Goal: Information Seeking & Learning: Find specific fact

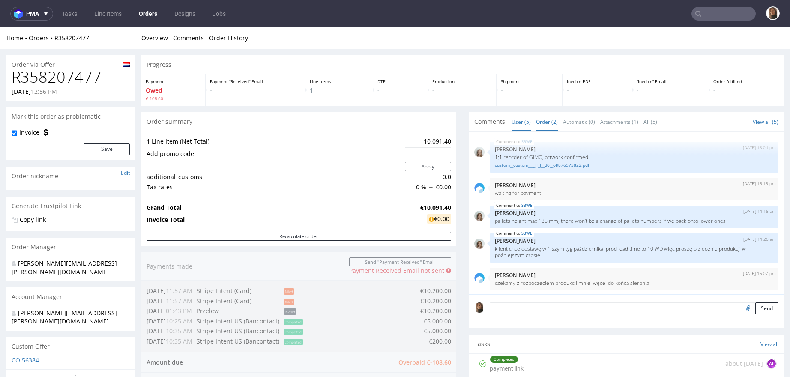
click at [536, 120] on link "Order (2)" at bounding box center [547, 122] width 22 height 18
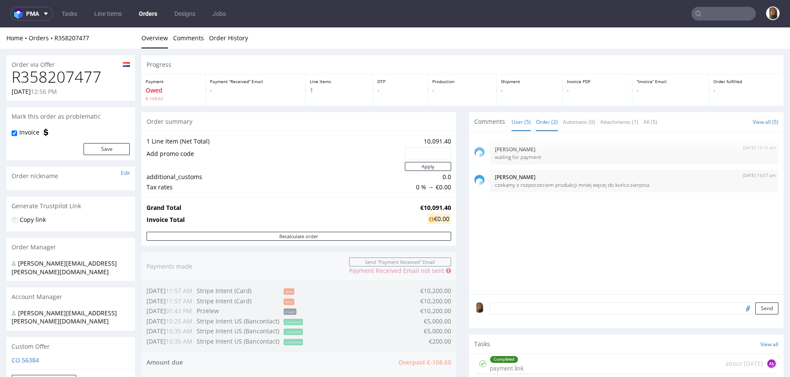
click at [512, 128] on link "User (5)" at bounding box center [521, 122] width 19 height 18
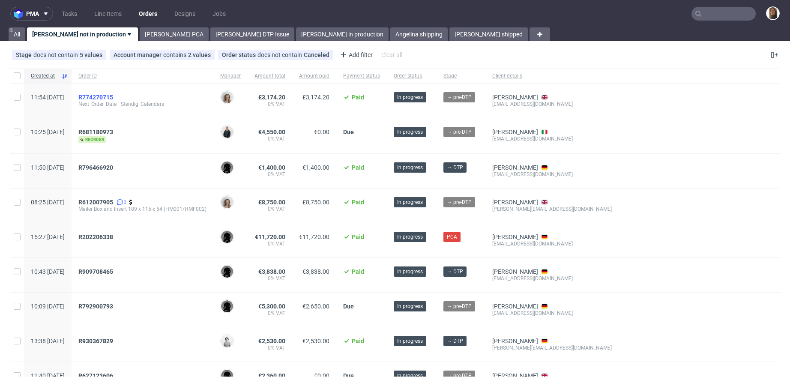
click at [113, 98] on span "R774270715" at bounding box center [95, 97] width 35 height 7
click at [538, 98] on link "[PERSON_NAME]" at bounding box center [515, 97] width 46 height 7
click at [113, 95] on span "R774270715" at bounding box center [95, 97] width 35 height 7
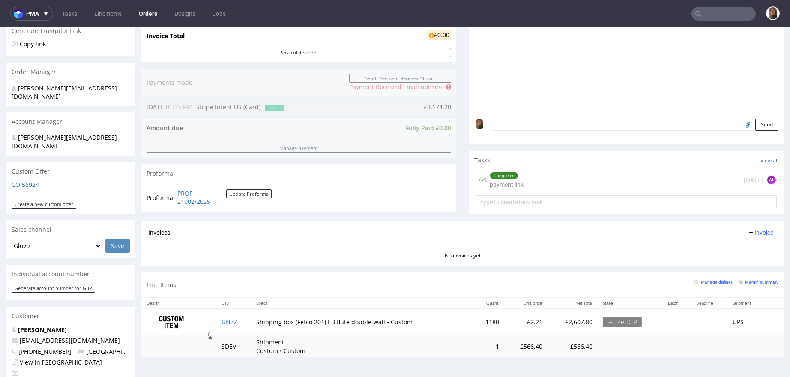
scroll to position [238, 0]
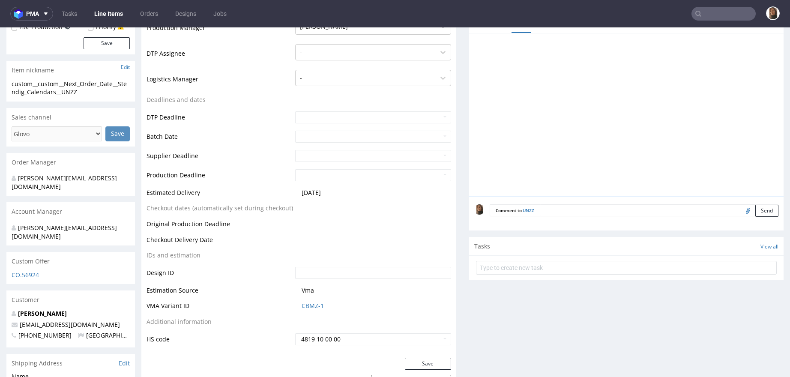
scroll to position [250, 0]
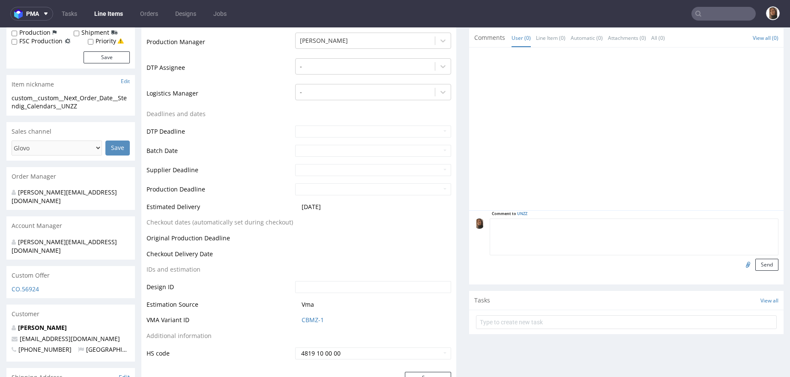
click at [549, 224] on textarea at bounding box center [634, 237] width 289 height 37
type textarea "proszę o dodanie trimana jak w poprzednich orderach"
click at [741, 262] on input "file" at bounding box center [747, 264] width 12 height 11
type input "C:\fakepath\jbx__custom__map_box__MEOF__d0__oR688924254.pdf"
click at [756, 264] on button "Send" at bounding box center [767, 265] width 23 height 12
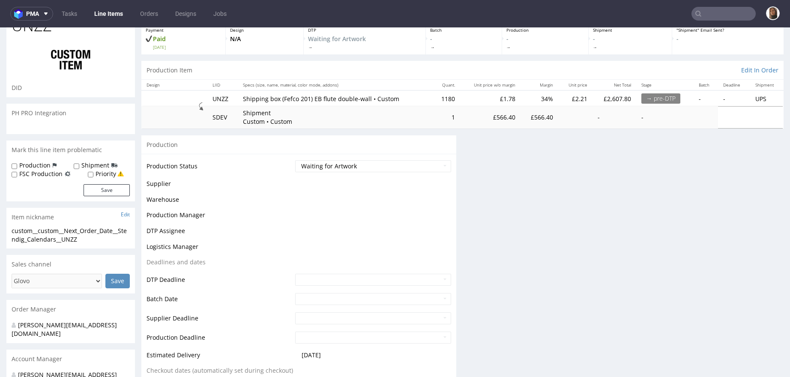
scroll to position [95, 0]
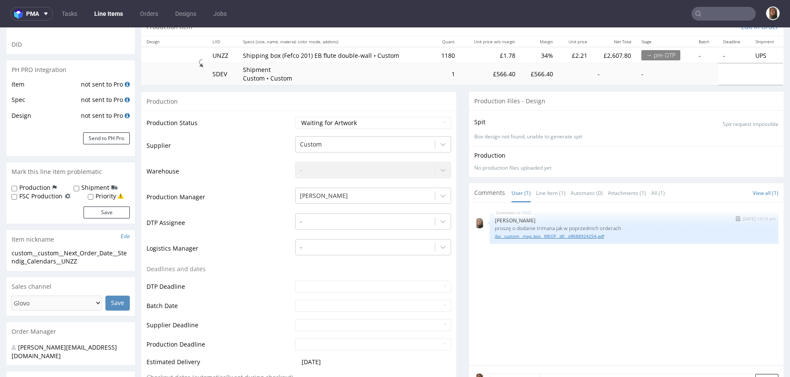
click at [579, 235] on link "jbx__custom__map_box__MEOF__d0__oR688924254.pdf" at bounding box center [634, 236] width 279 height 6
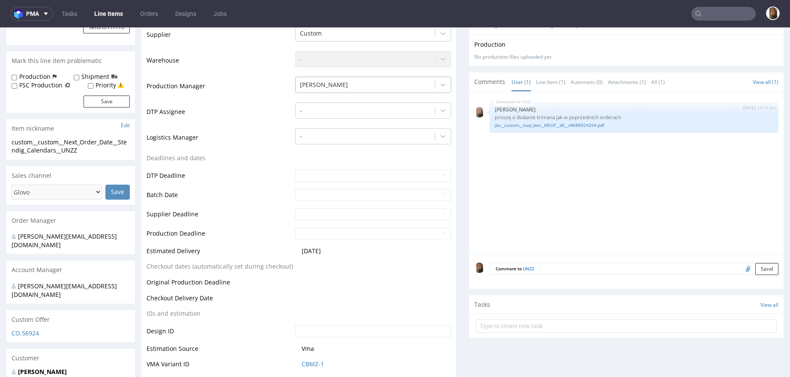
scroll to position [0, 0]
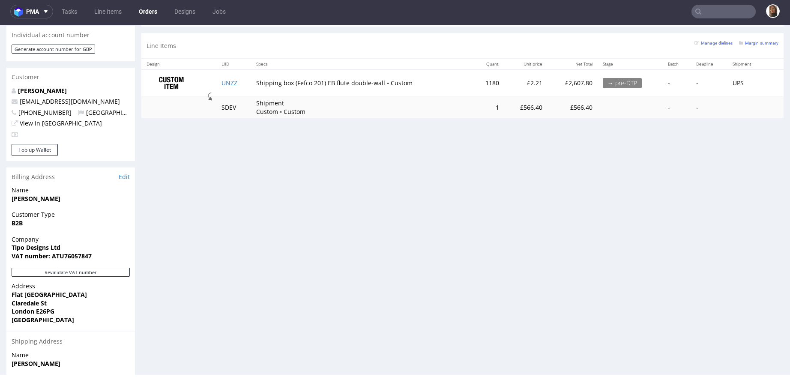
scroll to position [400, 0]
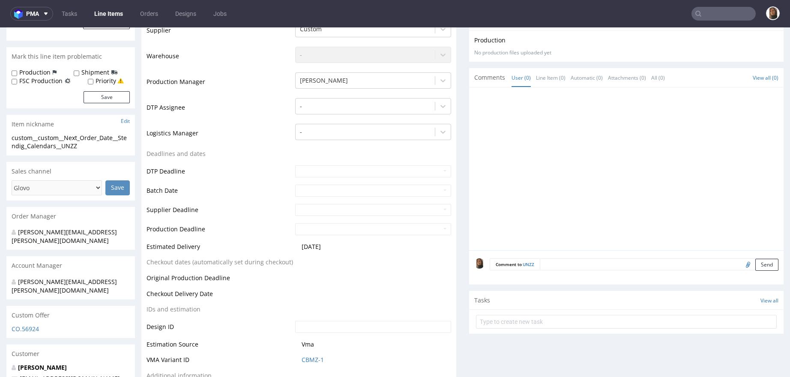
scroll to position [162, 0]
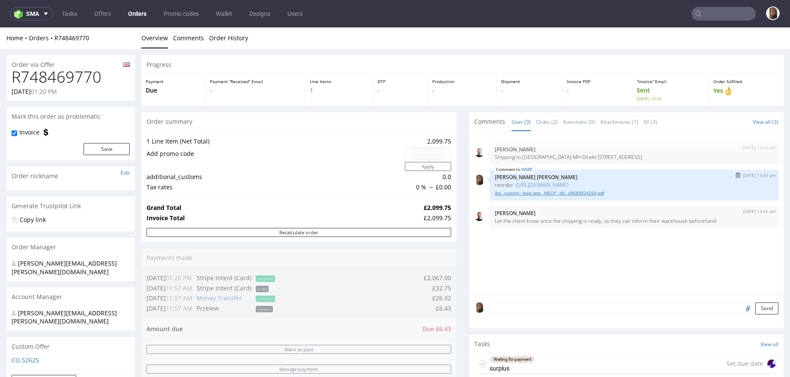
click at [524, 193] on link "jbx__custom__map_box__MEOF__d0__oR688924254.pdf" at bounding box center [634, 193] width 279 height 6
click at [565, 192] on link "jbx__custom__map_box__MEOF__d0__oR688924254.pdf" at bounding box center [634, 193] width 279 height 6
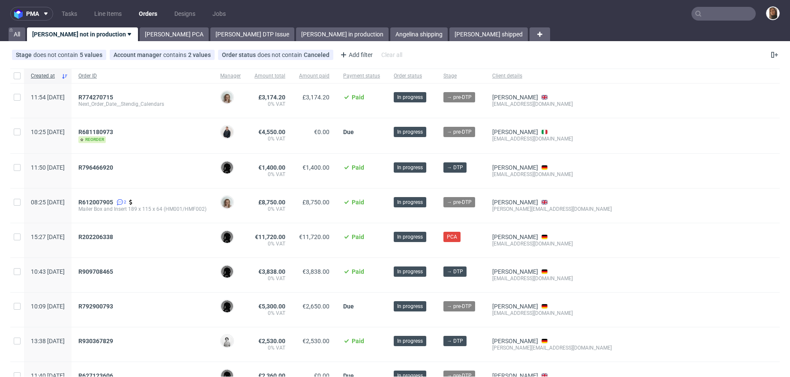
click at [188, 78] on span "Order ID" at bounding box center [142, 75] width 128 height 7
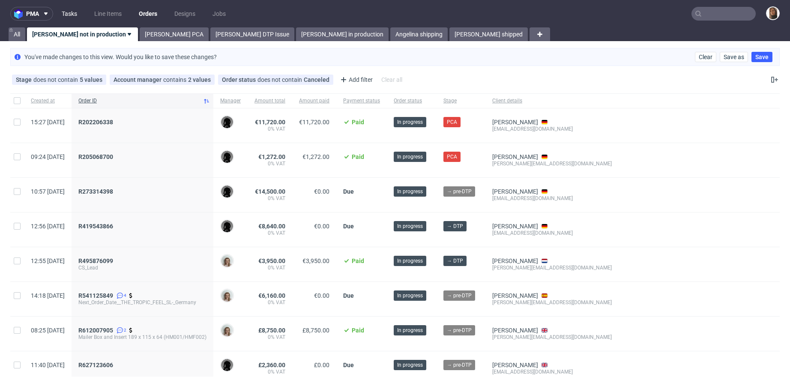
click at [64, 15] on link "Tasks" at bounding box center [70, 14] width 26 height 14
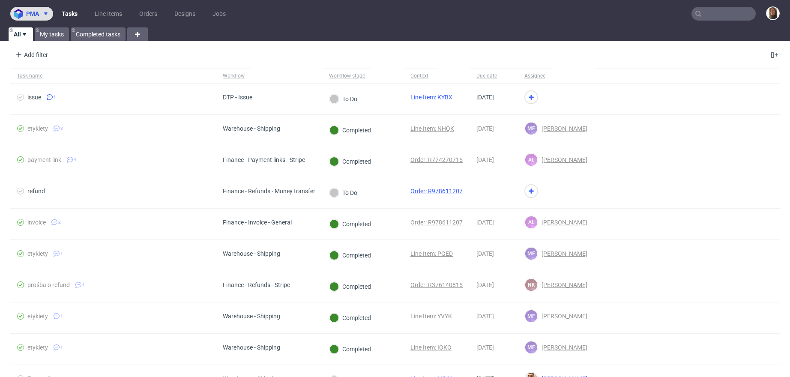
click at [36, 14] on span "pma" at bounding box center [32, 14] width 13 height 6
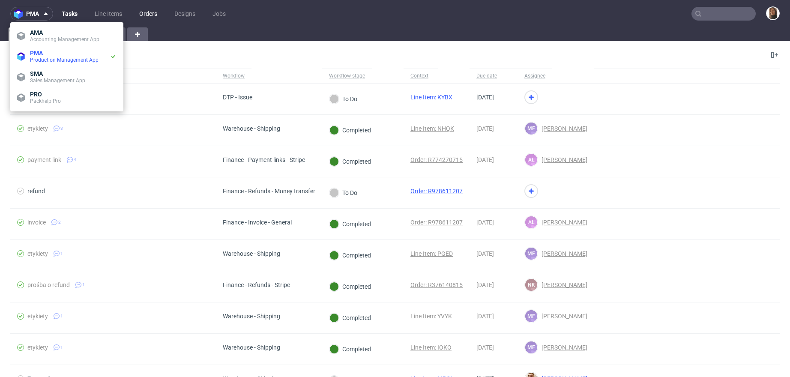
click at [141, 12] on link "Orders" at bounding box center [148, 14] width 28 height 14
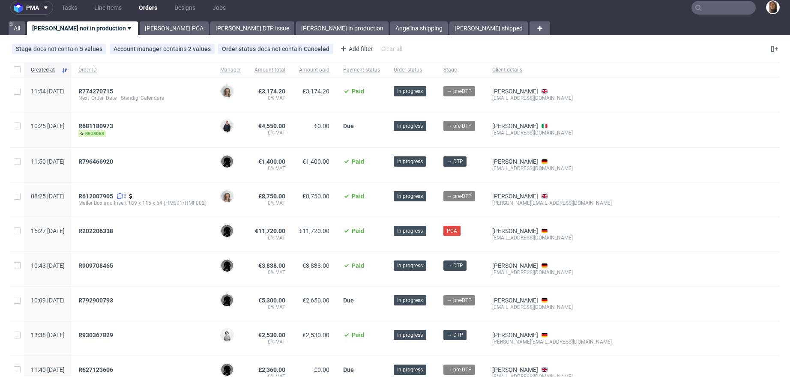
scroll to position [4, 0]
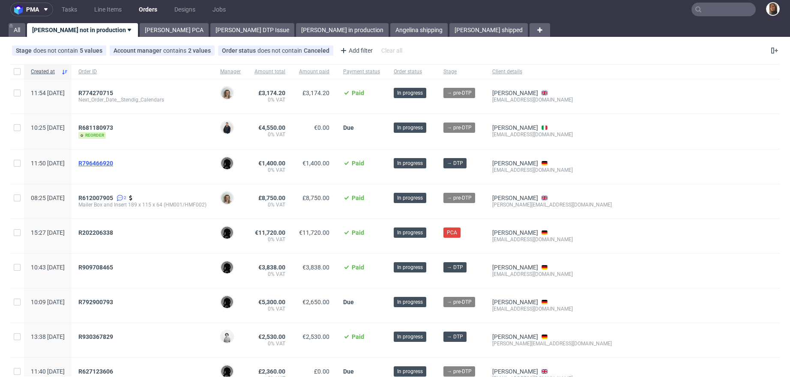
click at [113, 163] on span "R796466920" at bounding box center [95, 163] width 35 height 7
click at [705, 10] on input "text" at bounding box center [724, 10] width 64 height 14
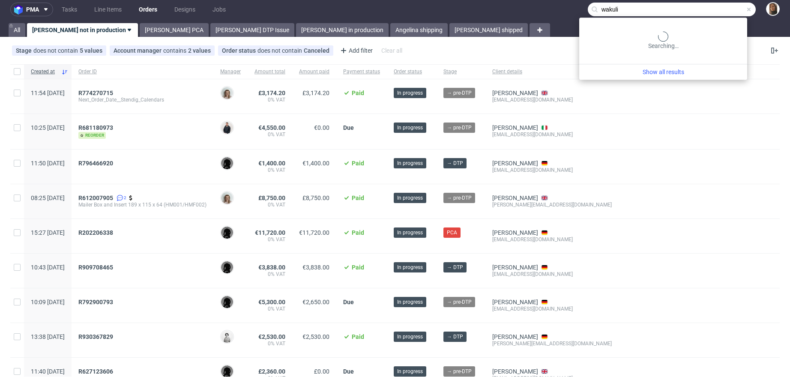
type input "wakuli"
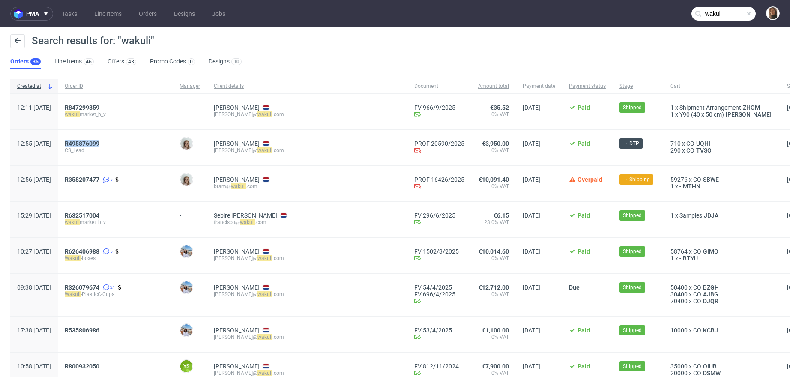
click at [145, 144] on div "R495876099" at bounding box center [115, 143] width 101 height 7
drag, startPoint x: 143, startPoint y: 144, endPoint x: 81, endPoint y: 144, distance: 61.7
click at [81, 144] on div "12:55 Thu 11.09.2025 R495876099 CS_Lead Monika Poźniak Bram Visser alexis@ waku…" at bounding box center [437, 148] width 855 height 36
copy div "R495876099"
click at [99, 145] on span "R495876099" at bounding box center [82, 143] width 35 height 7
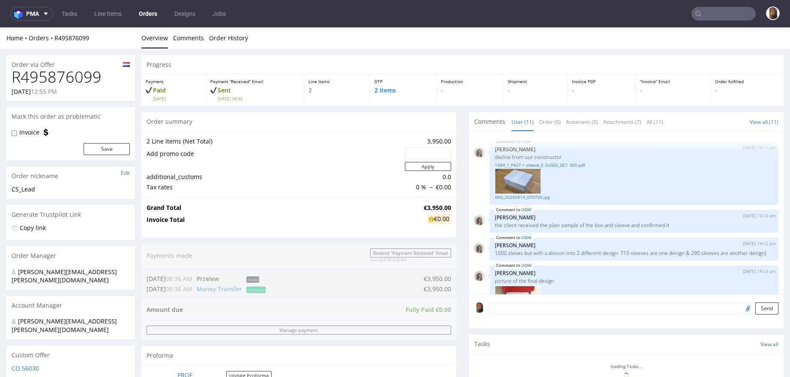
scroll to position [405, 0]
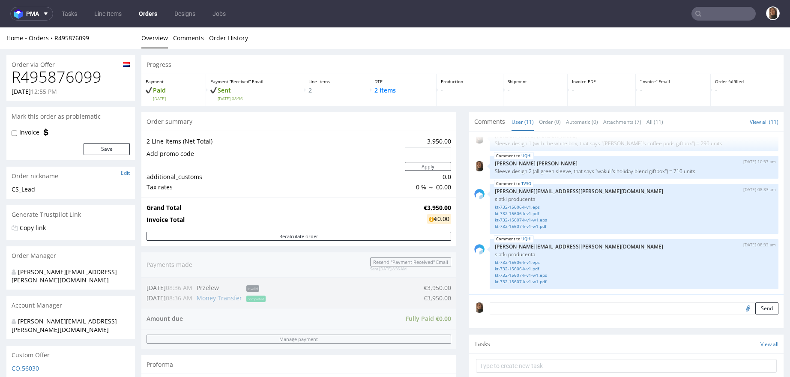
click at [86, 72] on h1 "R495876099" at bounding box center [71, 77] width 118 height 17
copy h1 "R495876099"
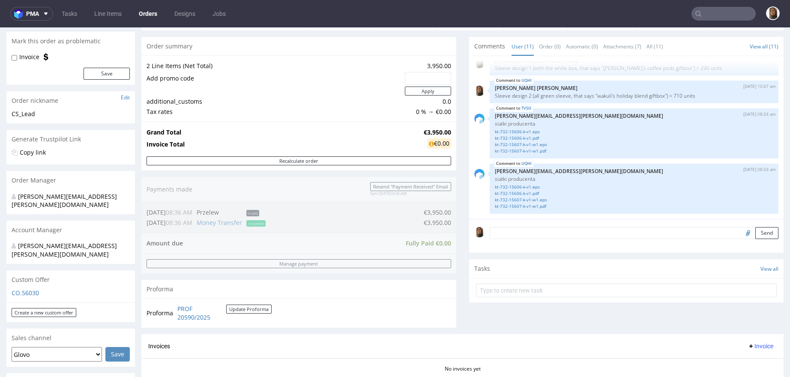
scroll to position [0, 0]
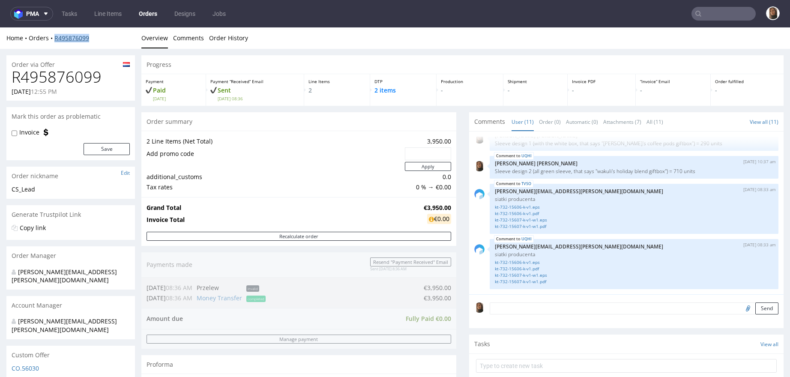
copy link "R495876099"
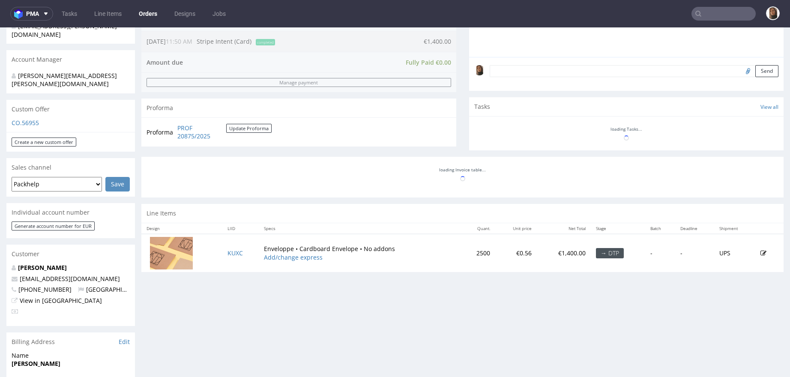
scroll to position [360, 0]
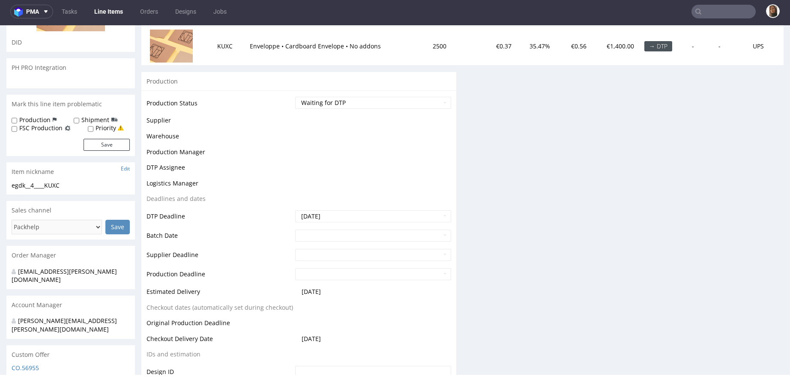
scroll to position [115, 0]
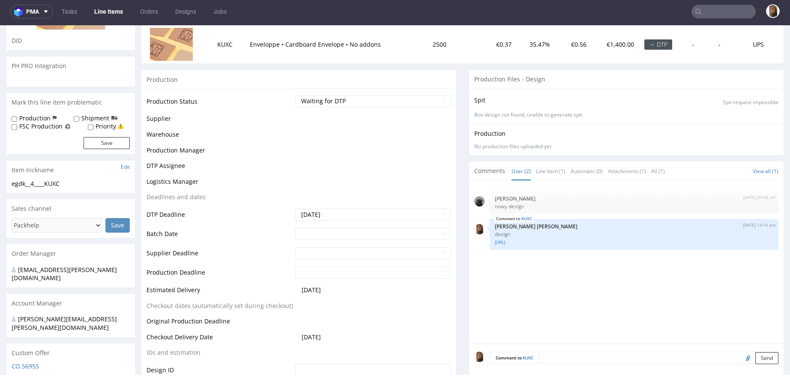
click at [199, 221] on td "DTP Deadline" at bounding box center [220, 217] width 147 height 19
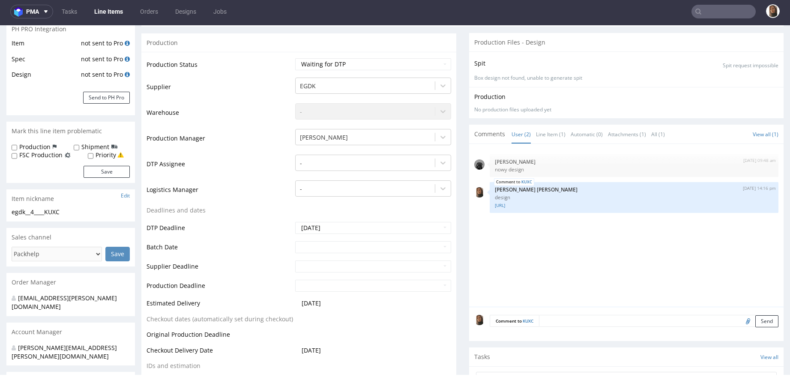
scroll to position [125, 0]
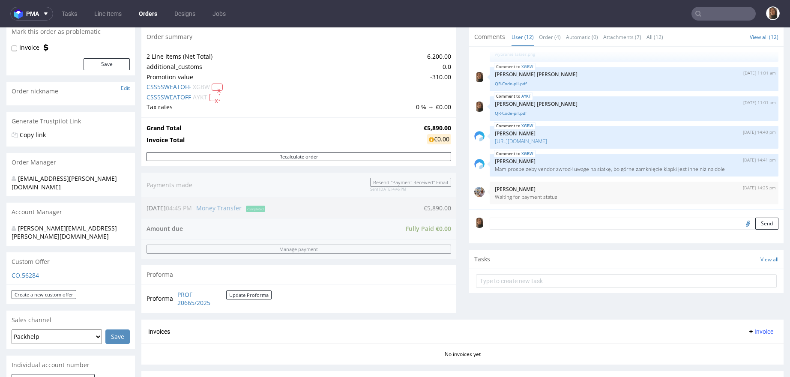
scroll to position [253, 0]
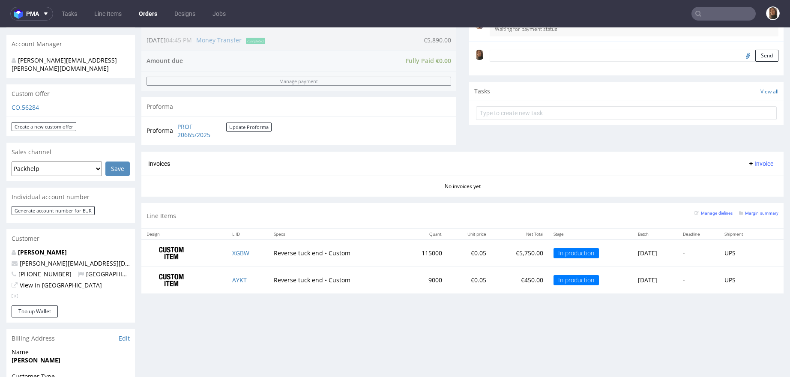
click at [111, 103] on div "CO.56284" at bounding box center [70, 110] width 129 height 14
click at [98, 103] on p "CO.56284" at bounding box center [71, 107] width 118 height 9
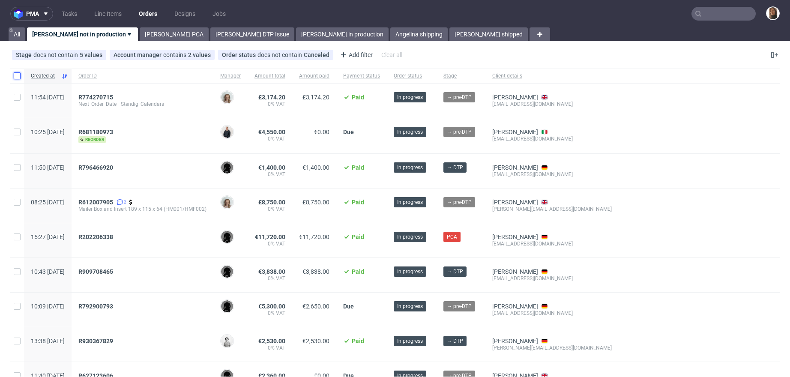
click at [18, 76] on input "checkbox" at bounding box center [17, 75] width 7 height 7
checkbox input "true"
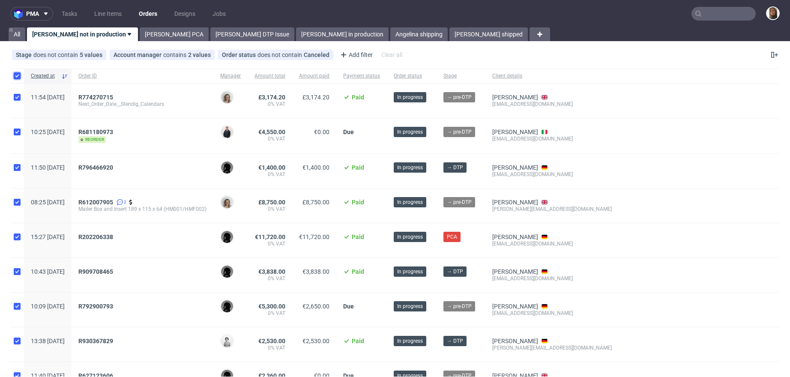
checkbox input "true"
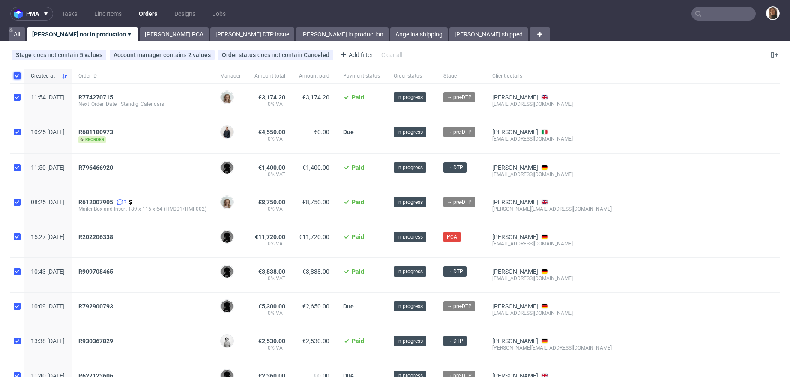
checkbox input "true"
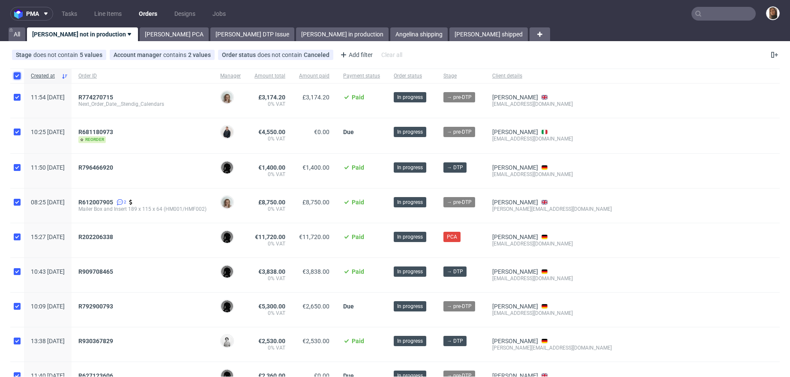
checkbox input "true"
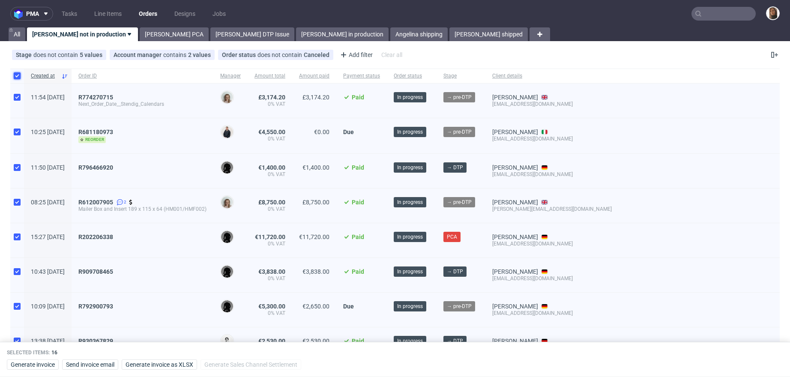
click at [18, 76] on input "checkbox" at bounding box center [17, 75] width 7 height 7
checkbox input "false"
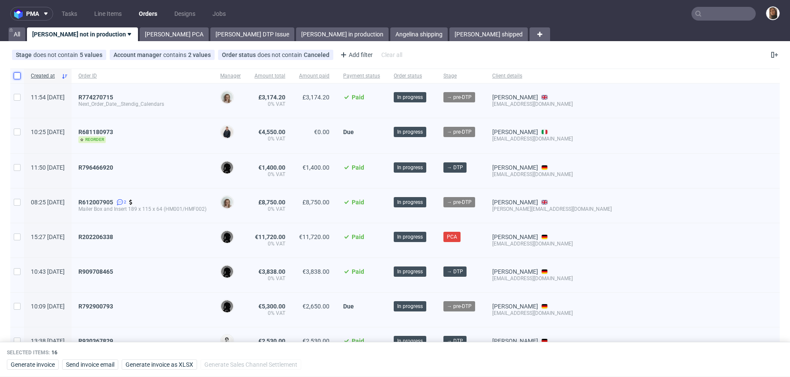
checkbox input "false"
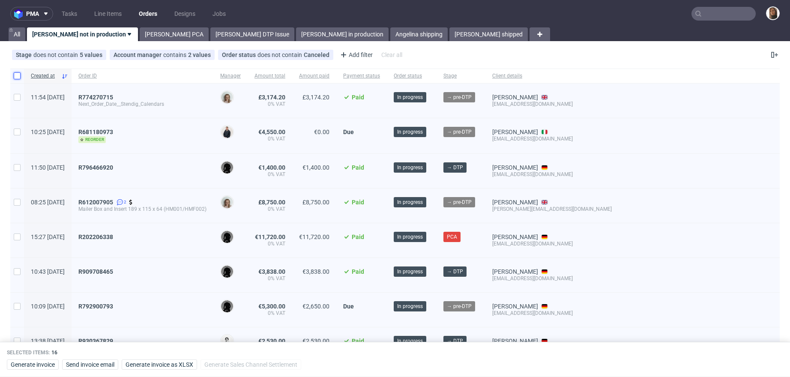
checkbox input "false"
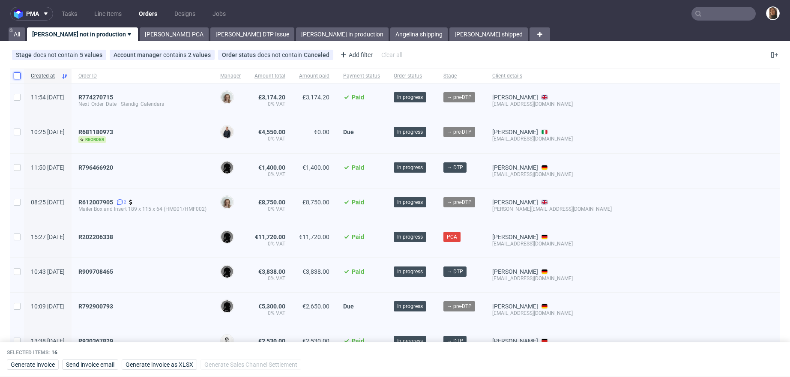
checkbox input "false"
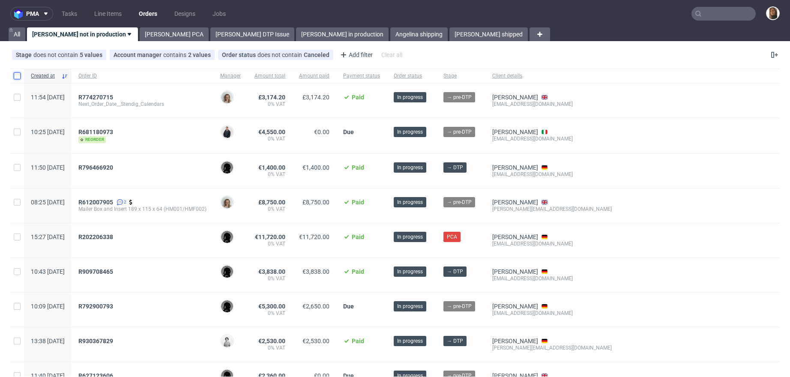
click at [15, 78] on input "checkbox" at bounding box center [17, 75] width 7 height 7
checkbox input "true"
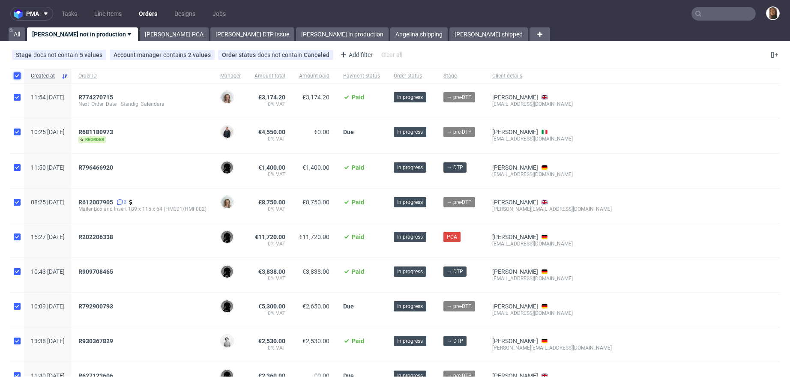
checkbox input "true"
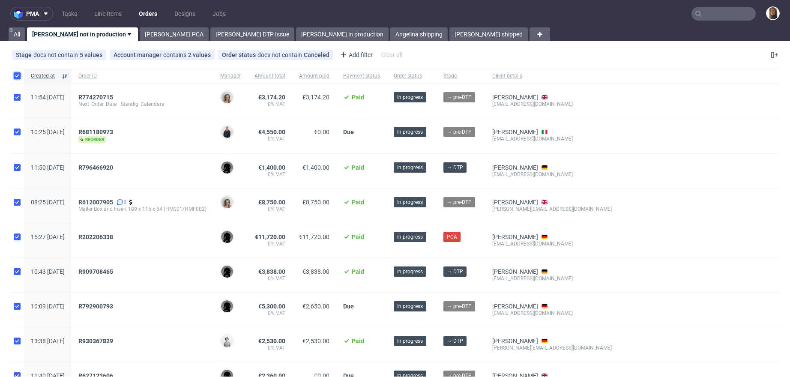
checkbox input "true"
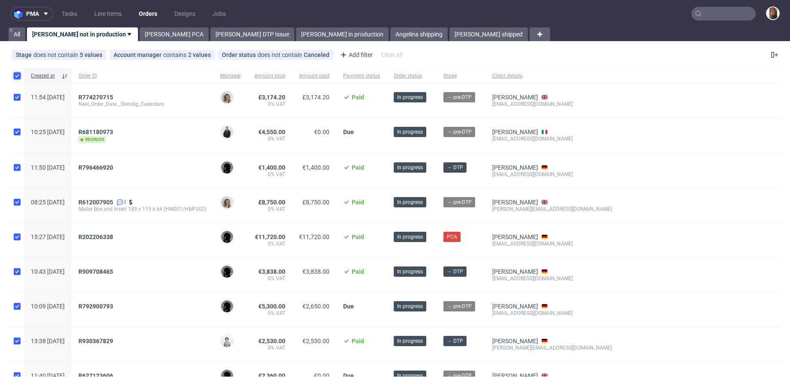
checkbox input "true"
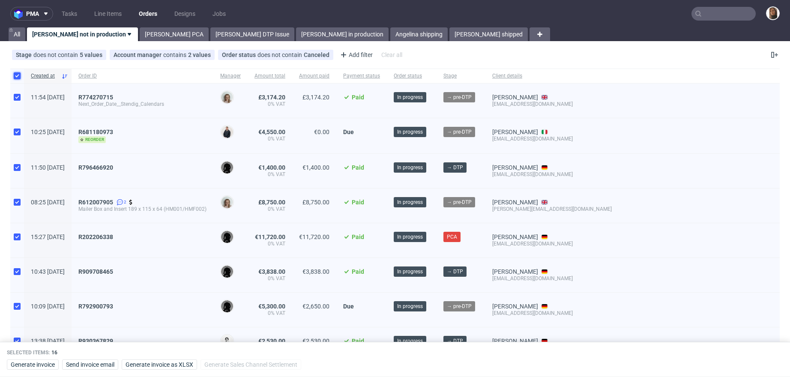
click at [15, 78] on input "checkbox" at bounding box center [17, 75] width 7 height 7
checkbox input "false"
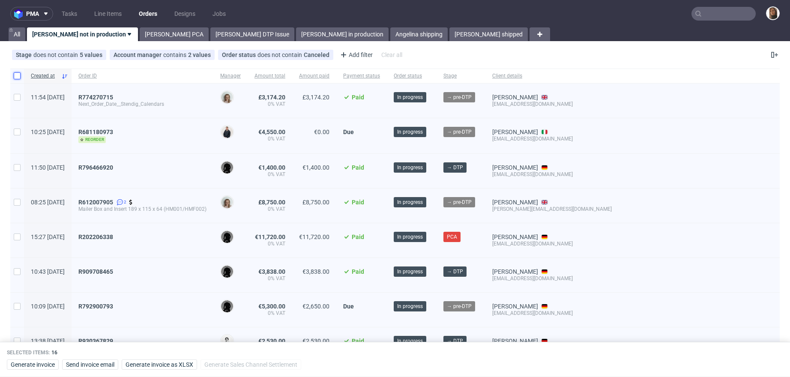
checkbox input "false"
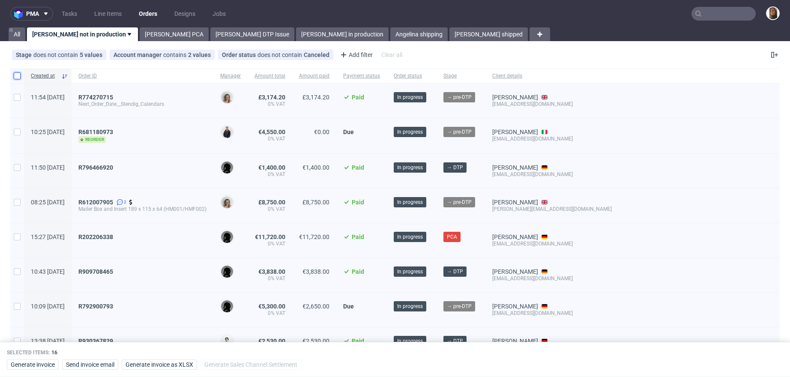
checkbox input "false"
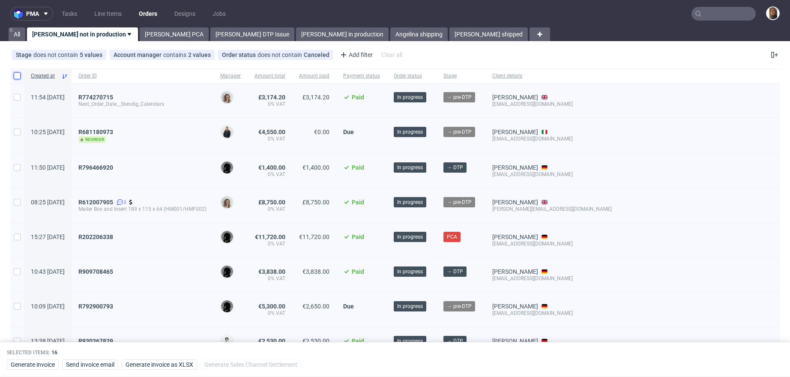
checkbox input "false"
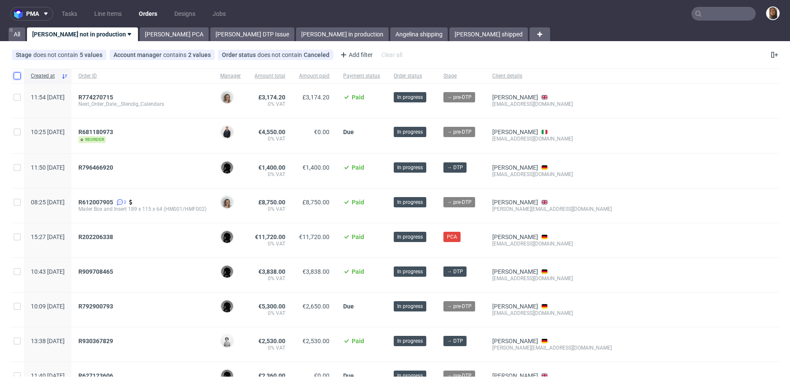
click at [19, 77] on input "checkbox" at bounding box center [17, 75] width 7 height 7
checkbox input "true"
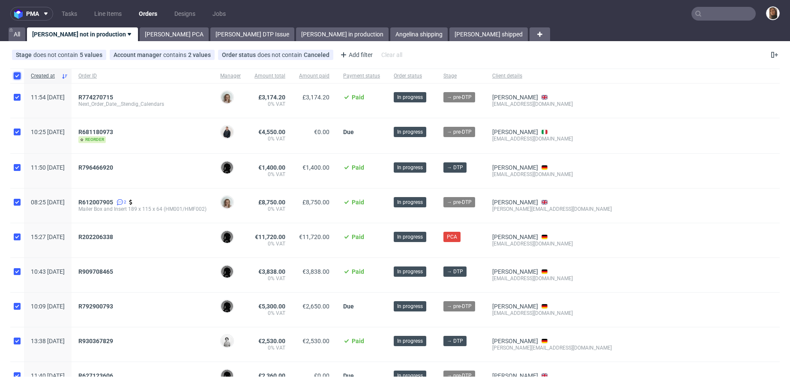
checkbox input "true"
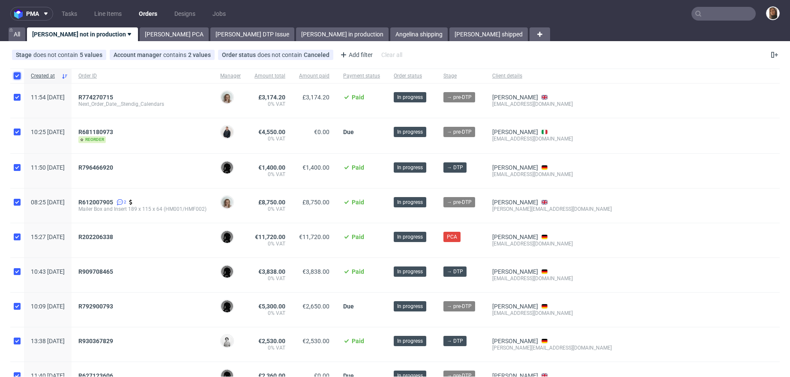
checkbox input "true"
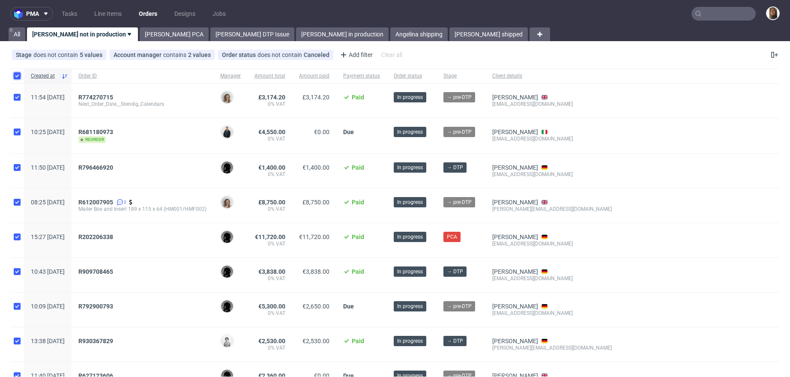
checkbox input "true"
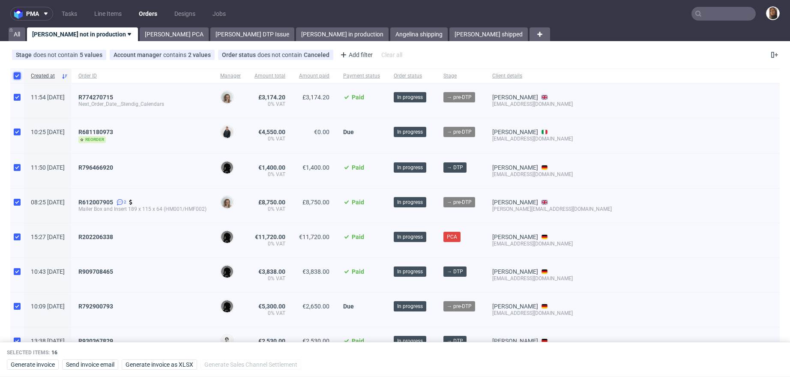
click at [19, 77] on input "checkbox" at bounding box center [17, 75] width 7 height 7
checkbox input "false"
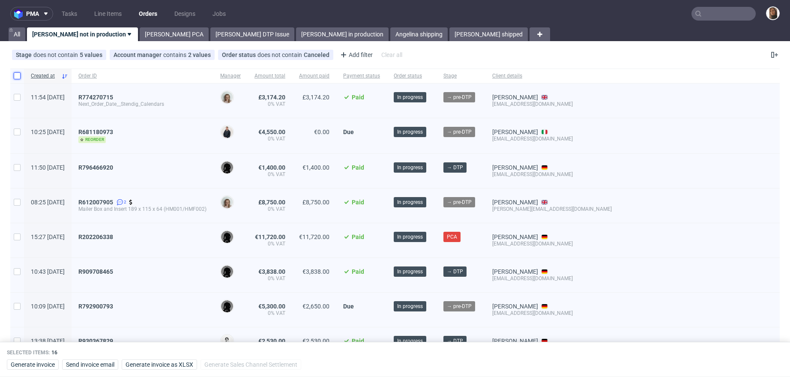
checkbox input "false"
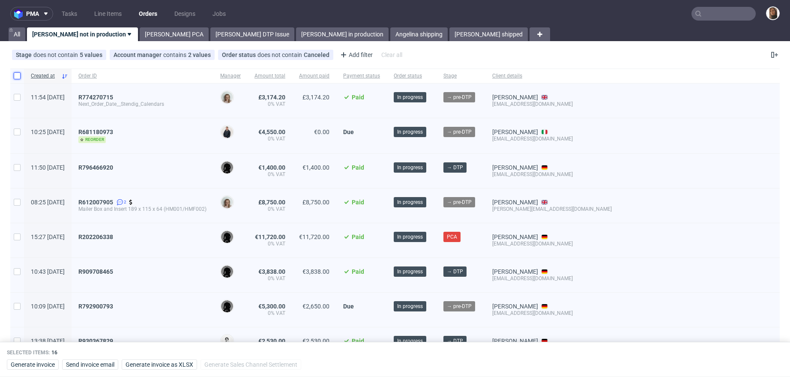
checkbox input "false"
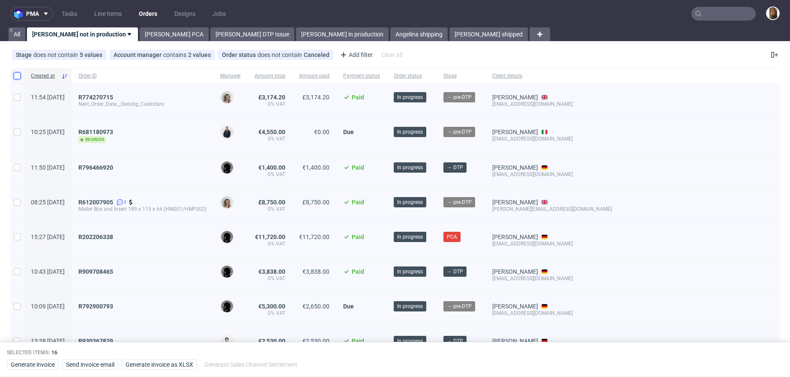
checkbox input "false"
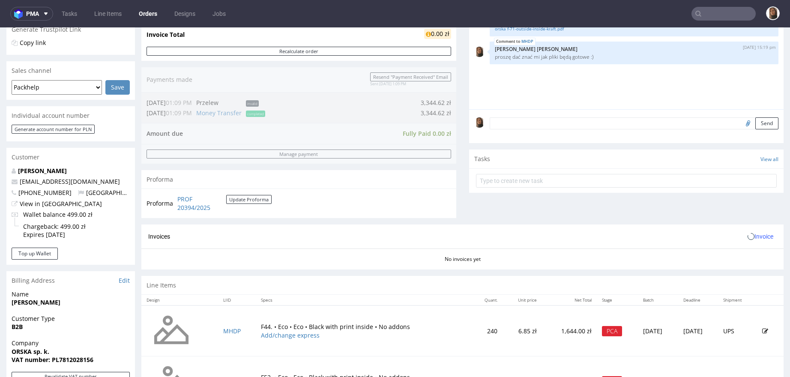
scroll to position [360, 0]
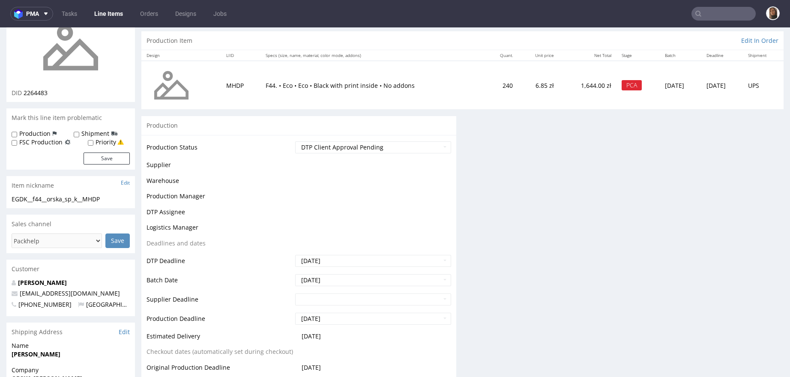
scroll to position [163, 0]
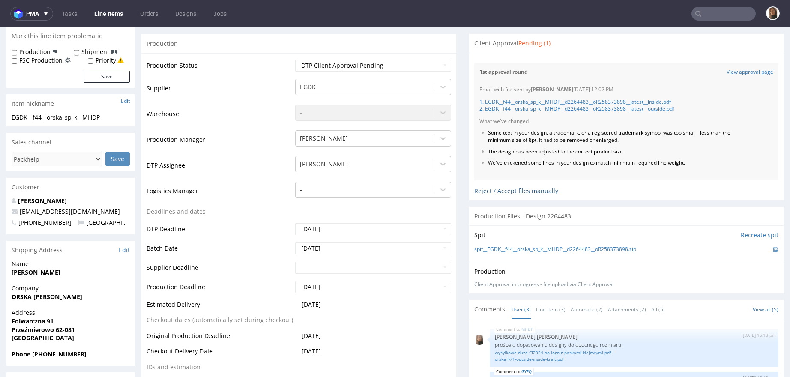
click at [499, 189] on div "Reject / Accept files manually" at bounding box center [626, 187] width 305 height 15
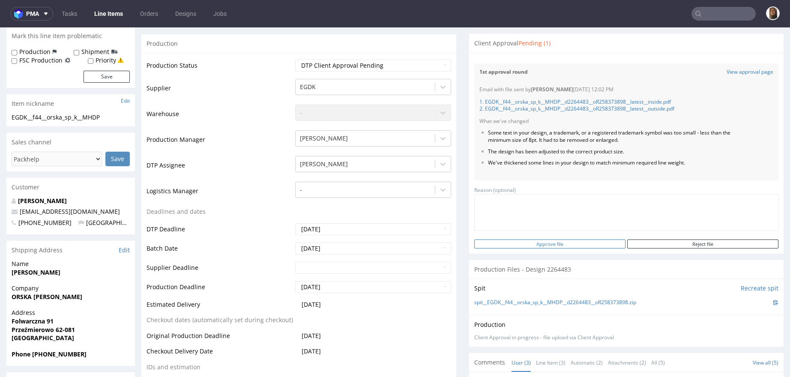
click at [534, 245] on input "Approve file" at bounding box center [549, 244] width 151 height 9
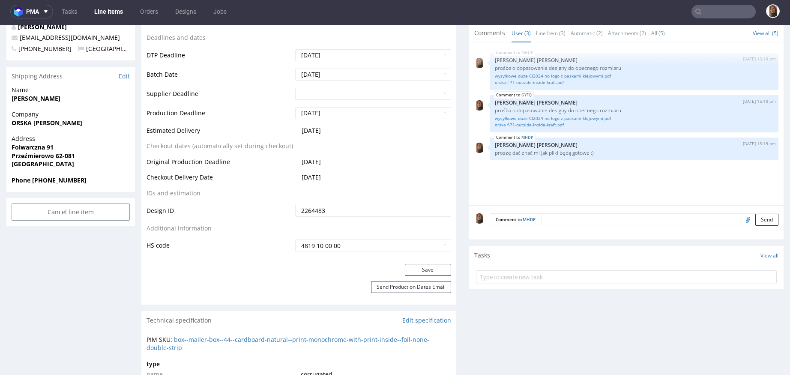
scroll to position [297, 0]
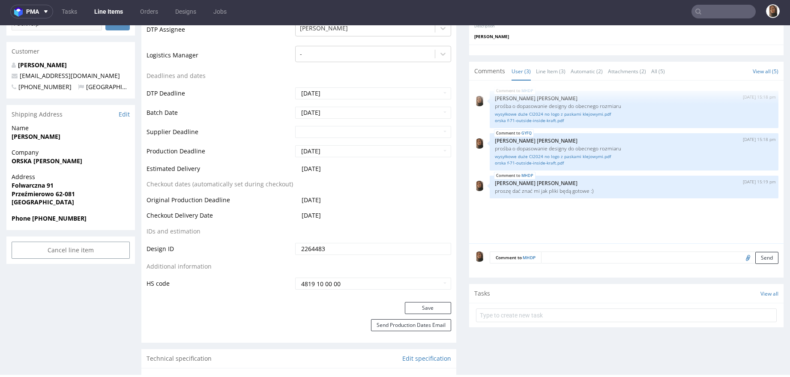
click at [741, 258] on input "file" at bounding box center [747, 257] width 12 height 11
type input "C:\fakepath\Zrzut ekranu [DATE] o 14.55.23.png"
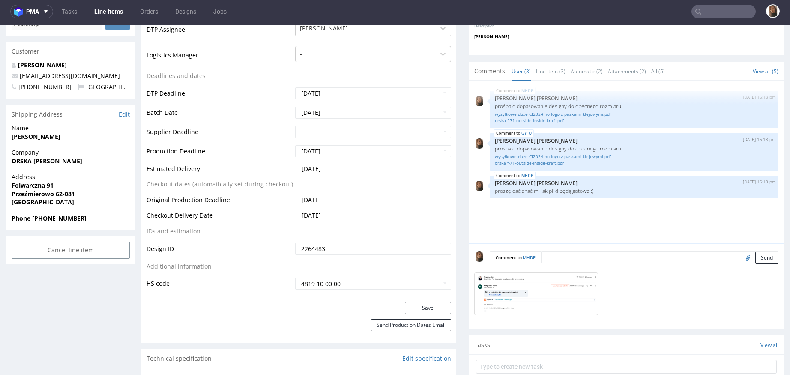
click at [551, 255] on textarea at bounding box center [660, 258] width 238 height 12
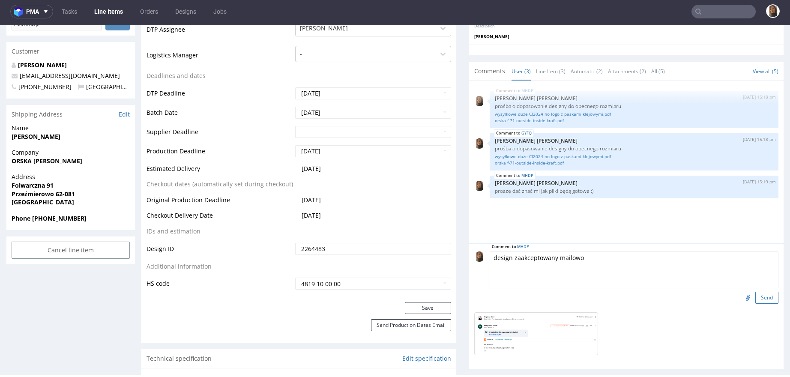
type textarea "design zaakceptowany mailowo"
click at [756, 298] on button "Send" at bounding box center [767, 298] width 23 height 12
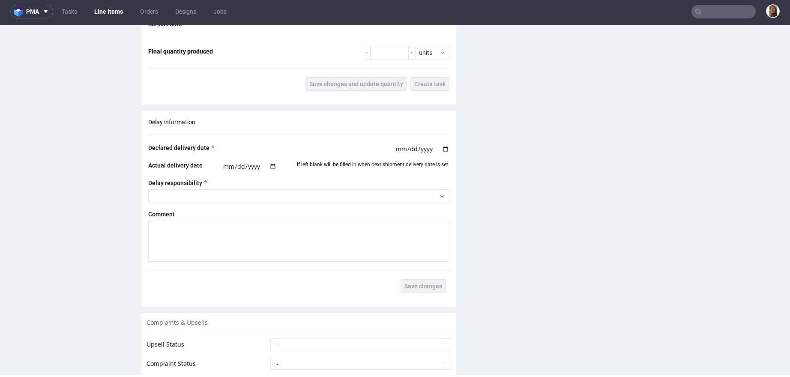
scroll to position [1229, 0]
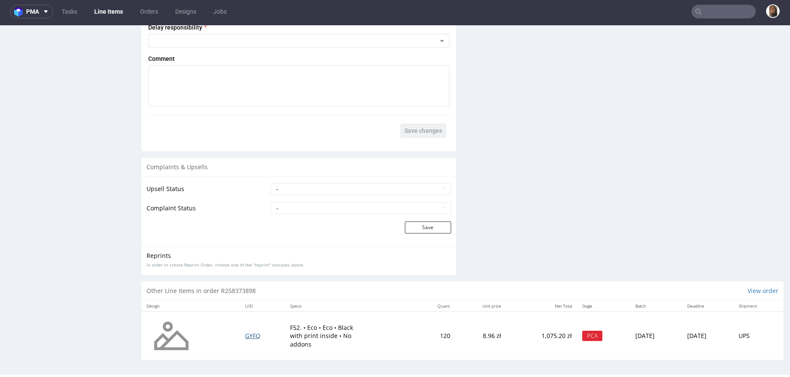
click at [245, 335] on span "GYFQ" at bounding box center [252, 336] width 15 height 8
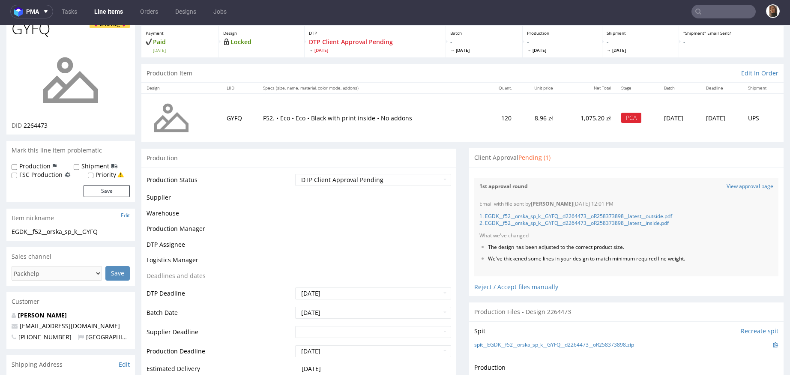
scroll to position [80, 0]
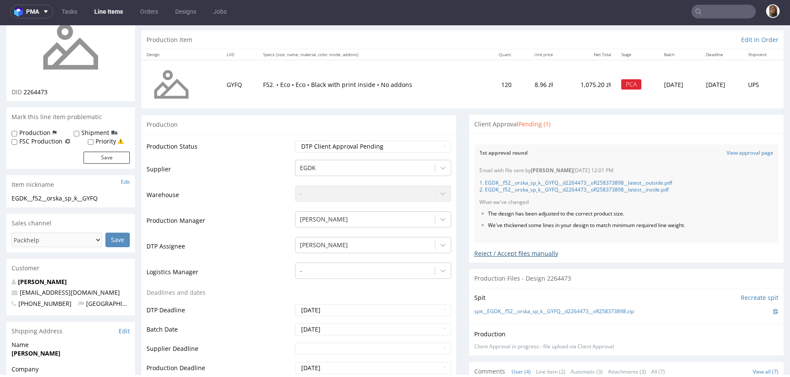
click at [502, 253] on div "Reject / Accept files manually" at bounding box center [626, 250] width 305 height 15
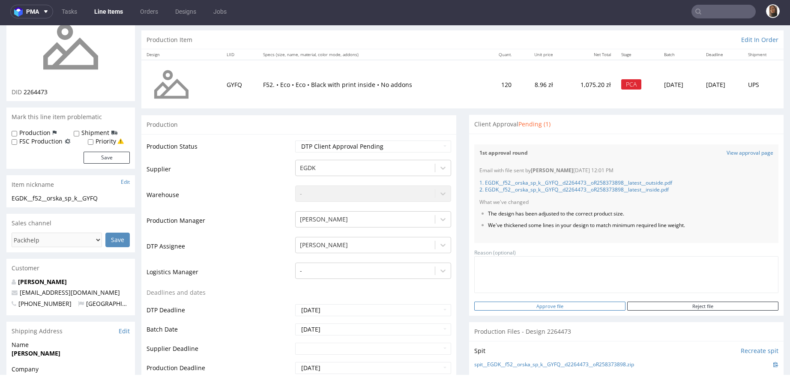
click at [561, 304] on input "Approve file" at bounding box center [549, 306] width 151 height 9
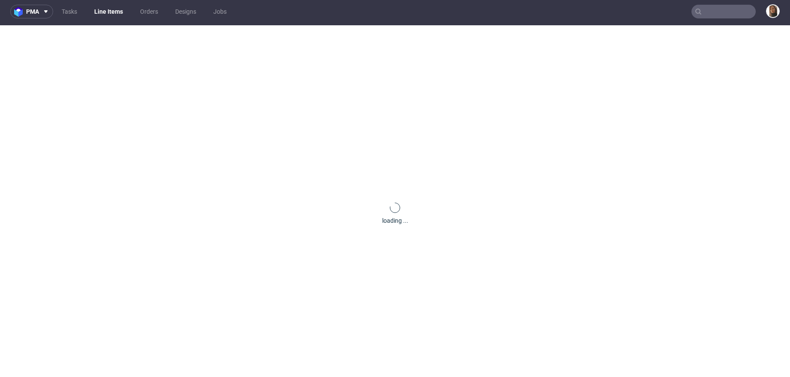
scroll to position [0, 0]
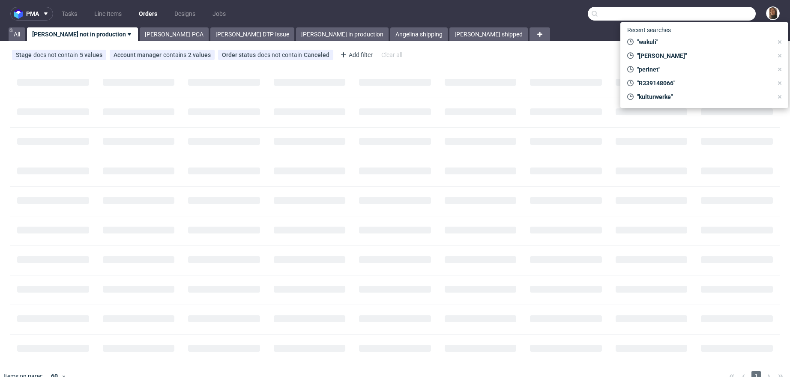
click at [724, 12] on input "text" at bounding box center [672, 14] width 168 height 14
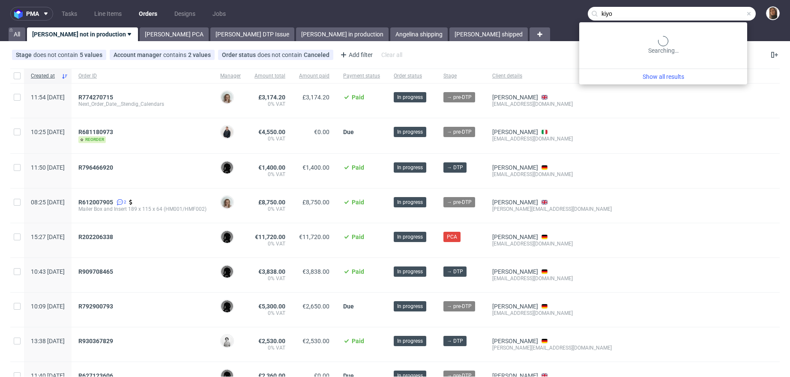
type input "kiyo"
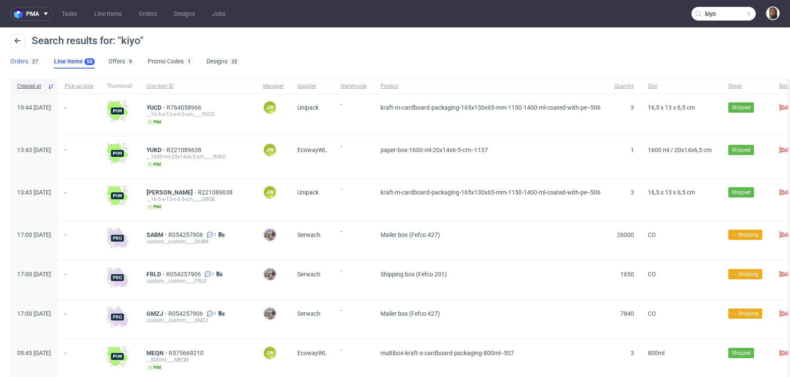
click at [16, 60] on link "Orders 27" at bounding box center [25, 62] width 30 height 14
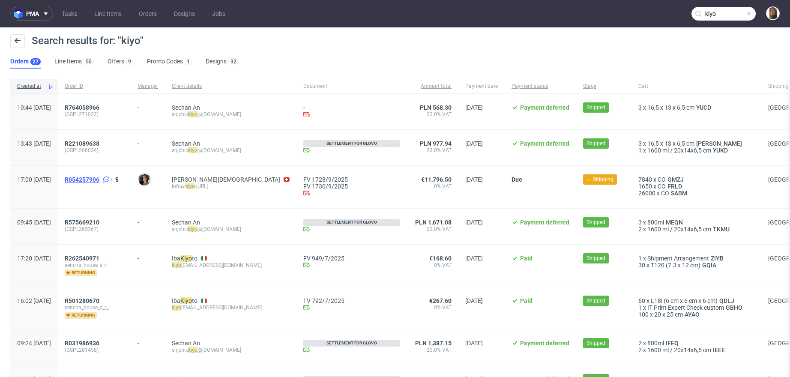
click at [99, 177] on span "R054257906" at bounding box center [82, 179] width 35 height 7
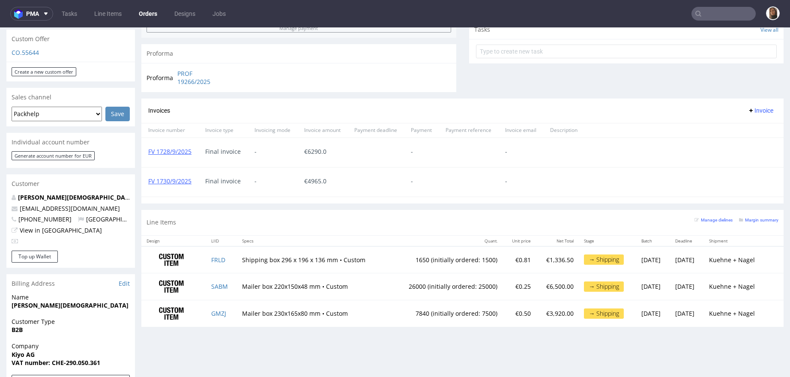
scroll to position [381, 0]
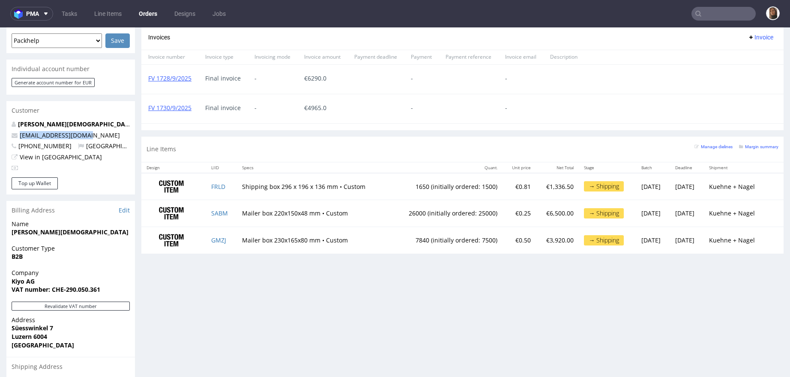
drag, startPoint x: 94, startPoint y: 116, endPoint x: -11, endPoint y: 116, distance: 105.4
click at [0, 116] on html "Production Shipped DTP Orders Offers Shipments Designs Promotions Users Jobs Ad…" at bounding box center [395, 73] width 790 height 855
copy span "info@kiyo-natural.com"
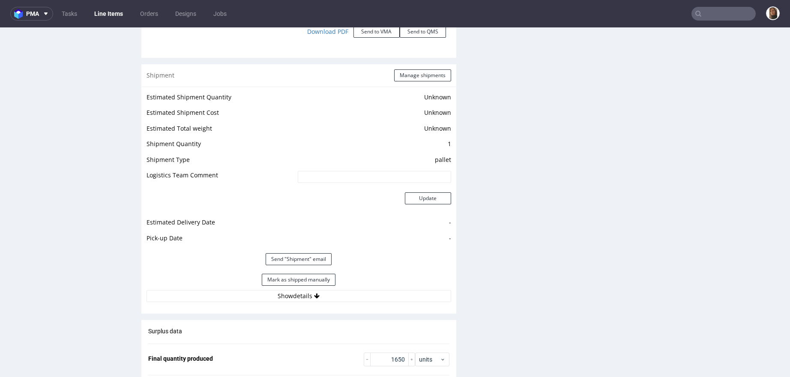
scroll to position [1120, 0]
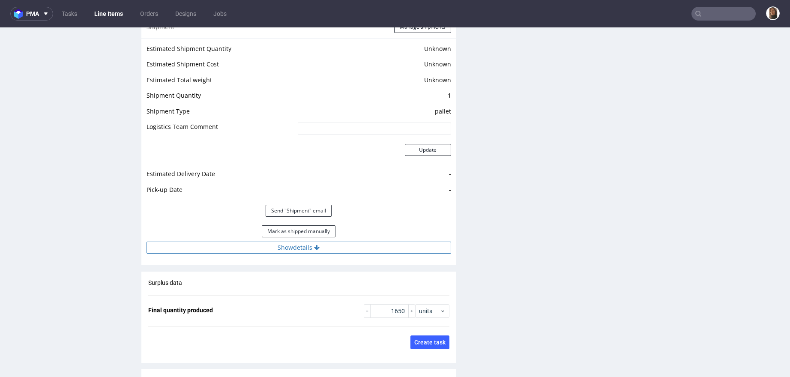
click at [301, 254] on button "Show details" at bounding box center [299, 248] width 305 height 12
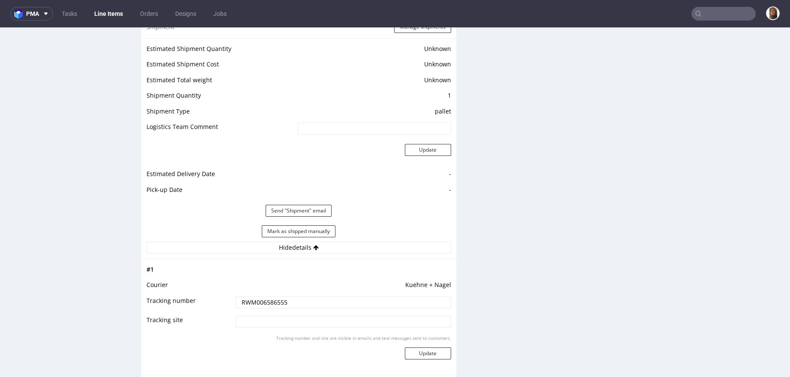
drag, startPoint x: 291, startPoint y: 307, endPoint x: 177, endPoint y: 307, distance: 114.0
click at [177, 307] on tr "Tracking number RWM006586555" at bounding box center [299, 305] width 305 height 19
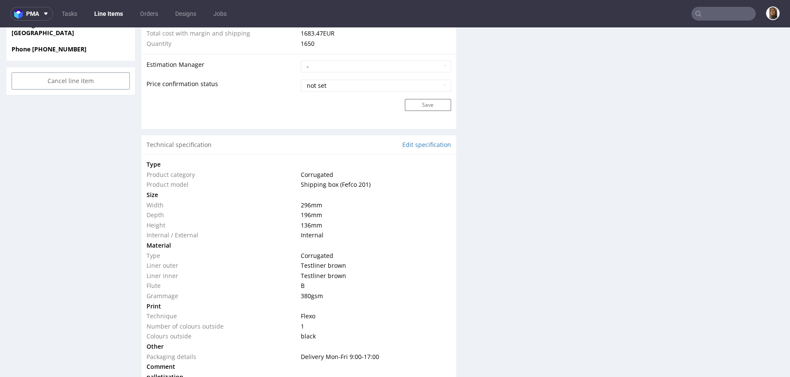
scroll to position [0, 0]
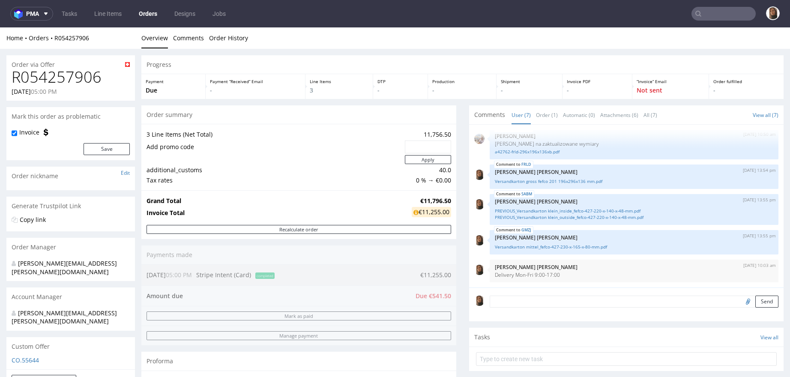
click at [86, 72] on h1 "R054257906" at bounding box center [71, 77] width 118 height 17
copy h1 "R054257906"
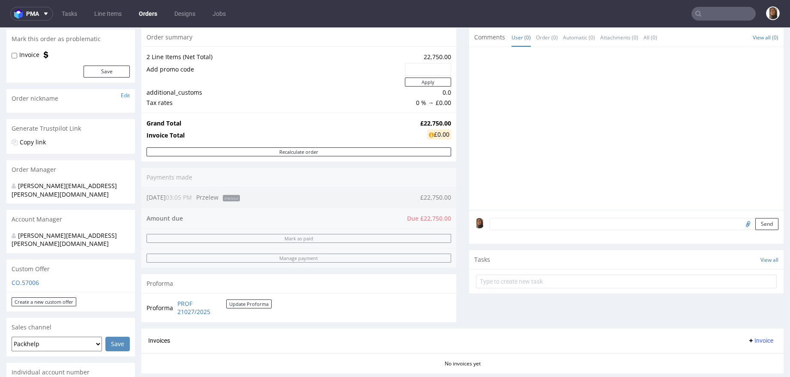
scroll to position [199, 0]
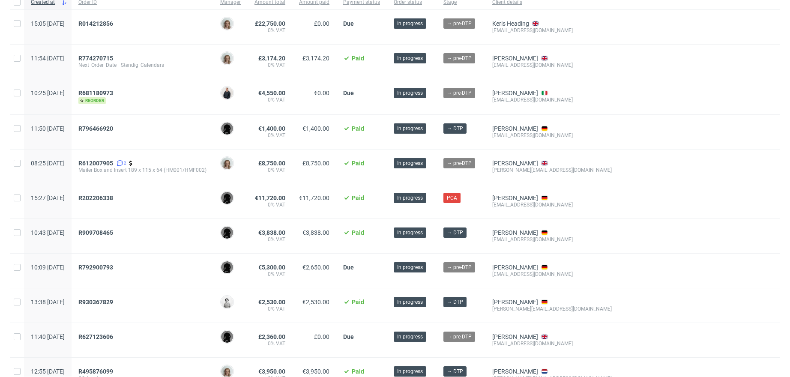
scroll to position [75, 0]
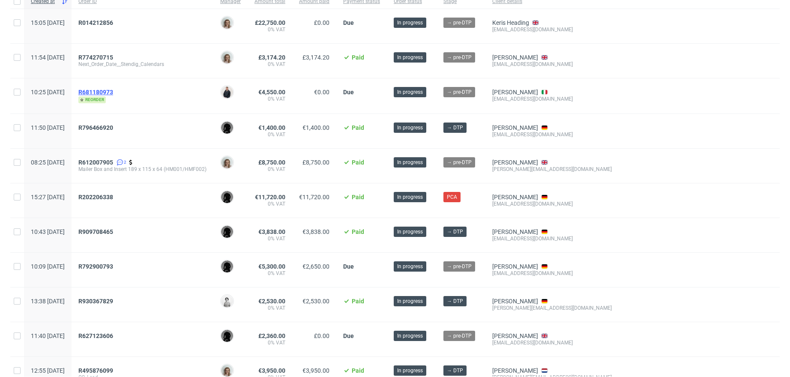
click at [113, 89] on span "R681180973" at bounding box center [95, 92] width 35 height 7
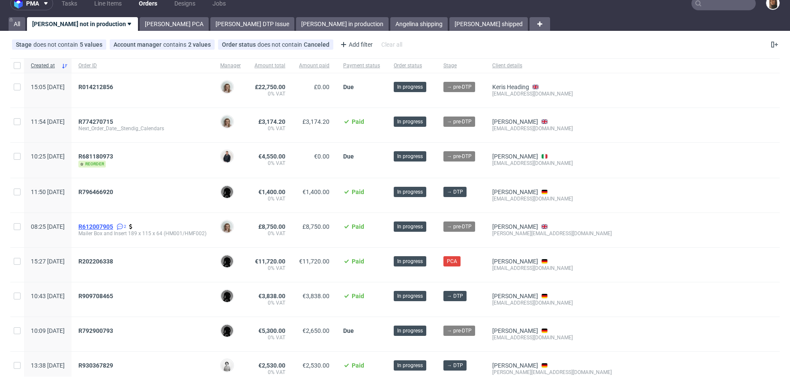
scroll to position [0, 0]
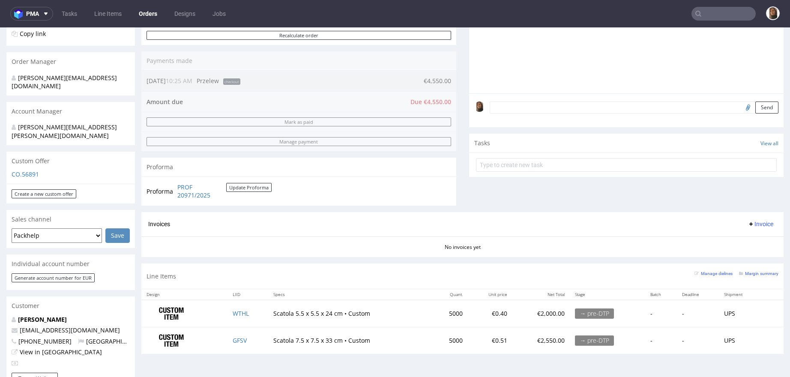
scroll to position [196, 0]
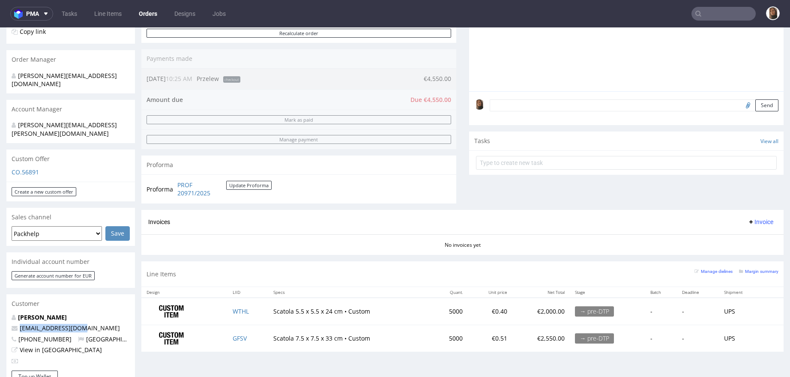
drag, startPoint x: 88, startPoint y: 310, endPoint x: -5, endPoint y: 310, distance: 93.0
click at [0, 310] on html "Production Shipped DTP Orders Offers Shipments Designs Promotions Users Jobs Ad…" at bounding box center [395, 258] width 790 height 855
copy span "[EMAIL_ADDRESS][DOMAIN_NAME]"
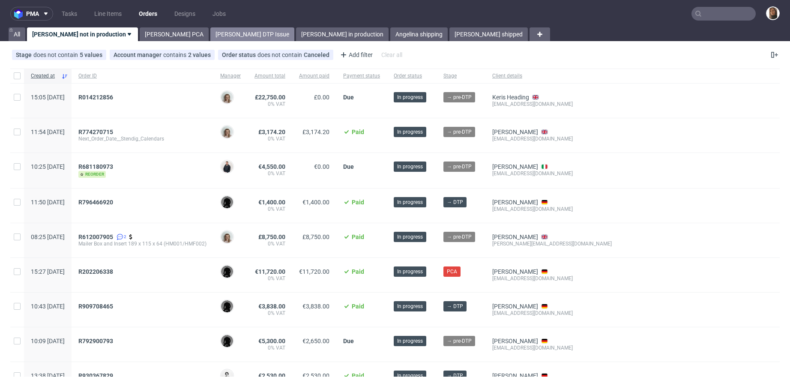
scroll to position [10, 0]
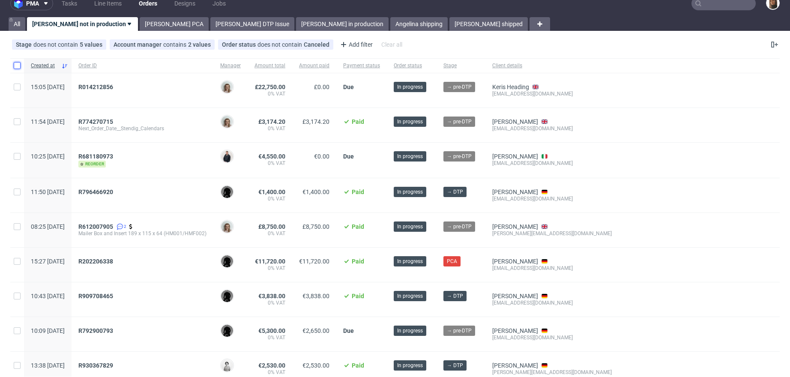
click at [16, 65] on input "checkbox" at bounding box center [17, 65] width 7 height 7
checkbox input "true"
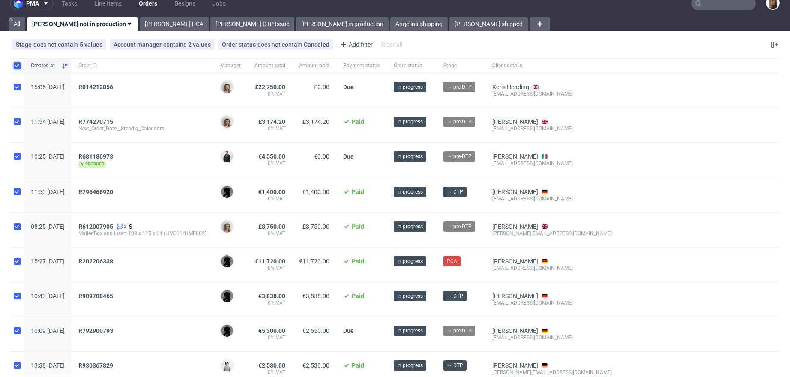
checkbox input "true"
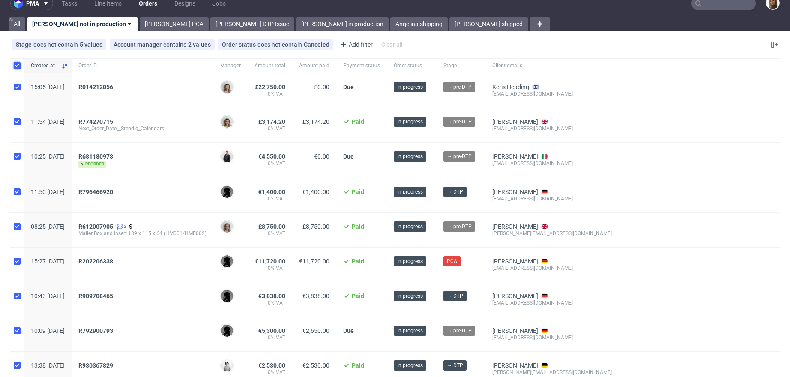
checkbox input "true"
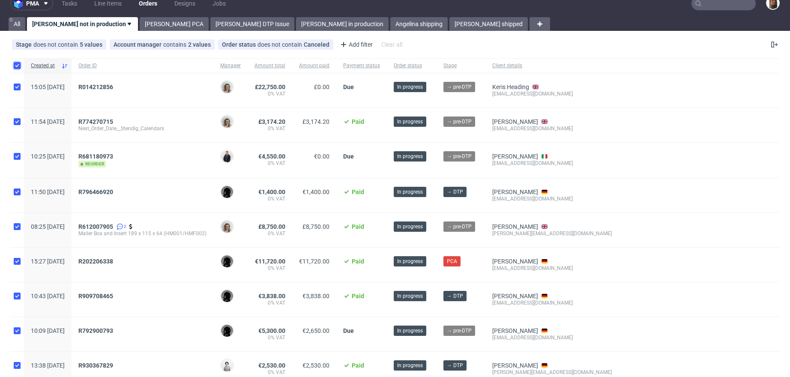
checkbox input "true"
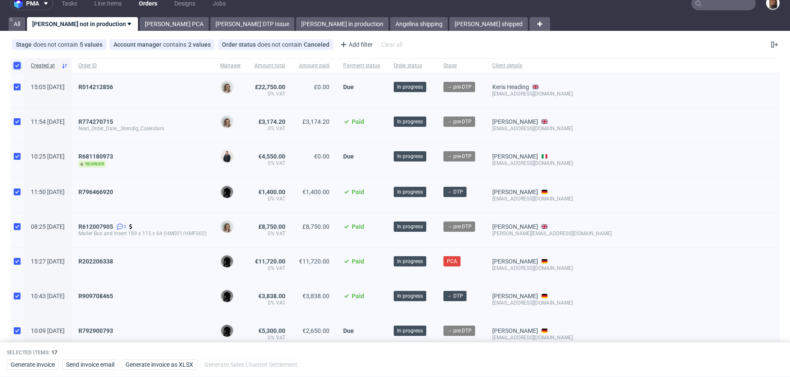
click at [16, 65] on input "checkbox" at bounding box center [17, 65] width 7 height 7
checkbox input "false"
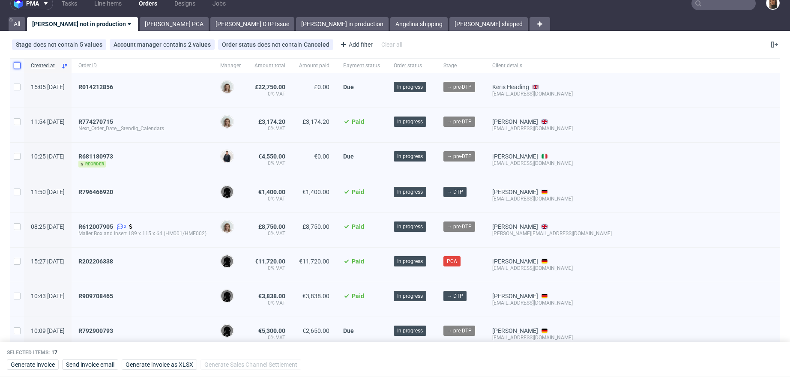
checkbox input "false"
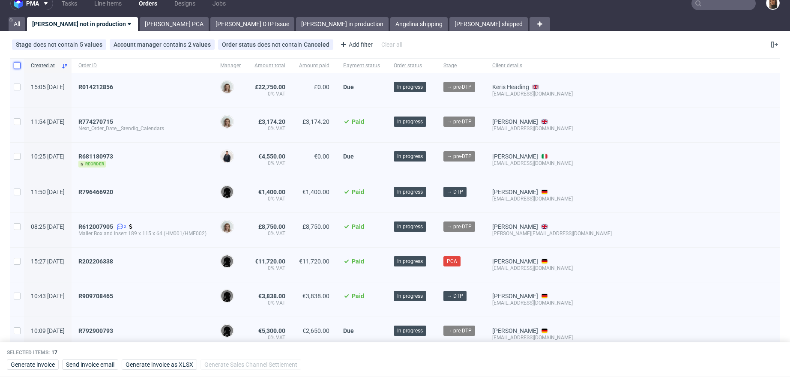
checkbox input "false"
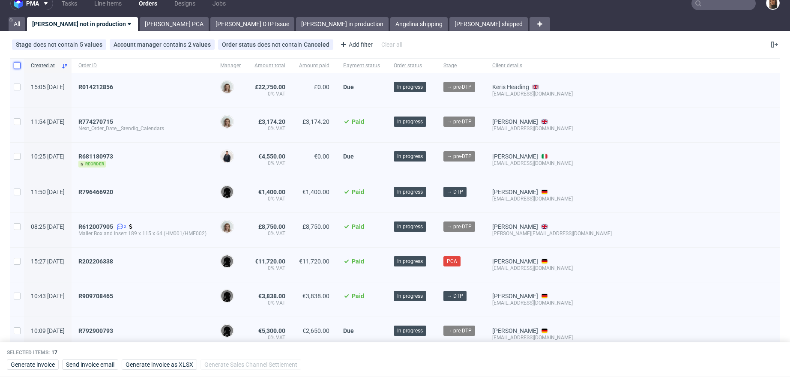
checkbox input "false"
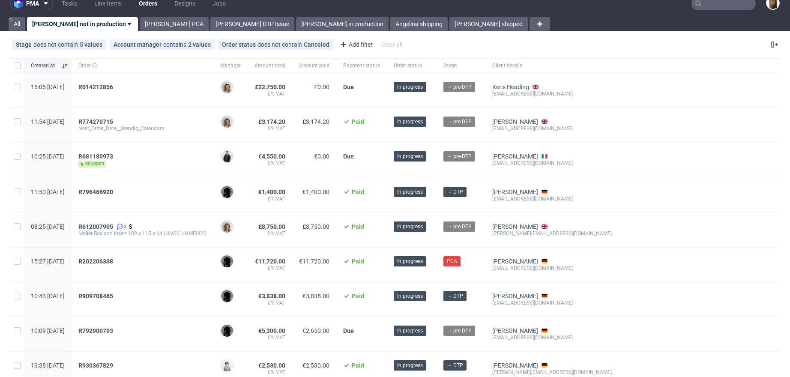
click at [173, 156] on div "R681180973" at bounding box center [142, 156] width 128 height 7
copy span "R681180973"
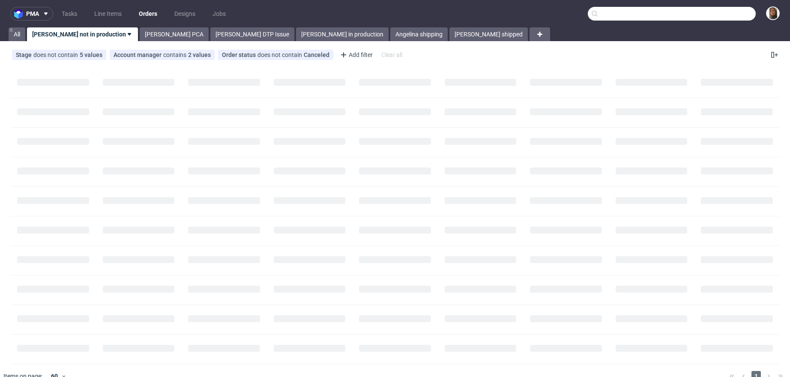
drag, startPoint x: 709, startPoint y: 14, endPoint x: 709, endPoint y: 4, distance: 9.4
click at [709, 13] on input "text" at bounding box center [672, 14] width 168 height 14
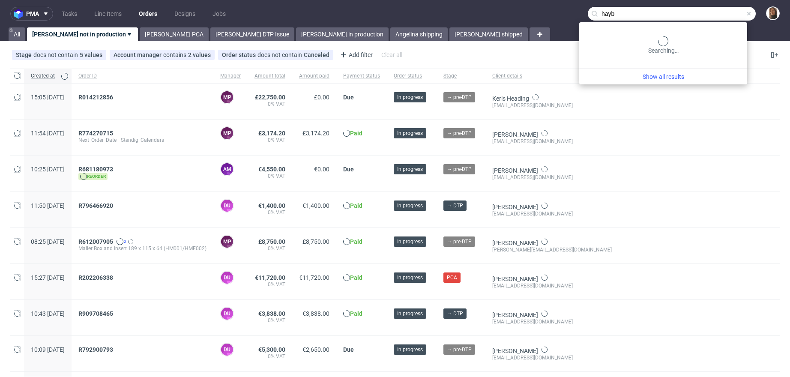
type input "hayb"
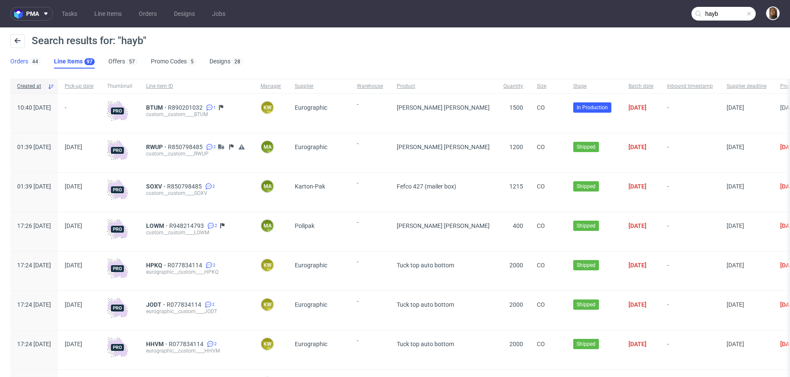
click at [11, 57] on link "Orders 44" at bounding box center [25, 62] width 30 height 14
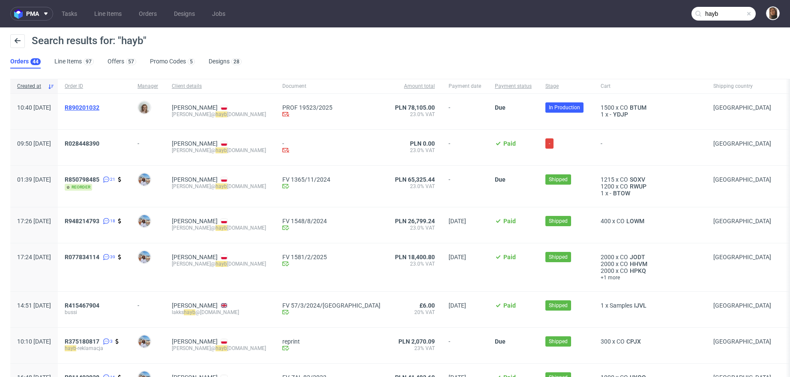
click at [99, 107] on span "R890201032" at bounding box center [82, 107] width 35 height 7
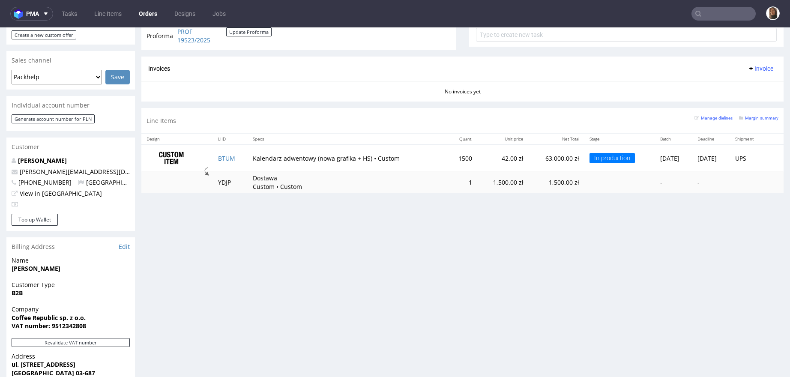
scroll to position [376, 0]
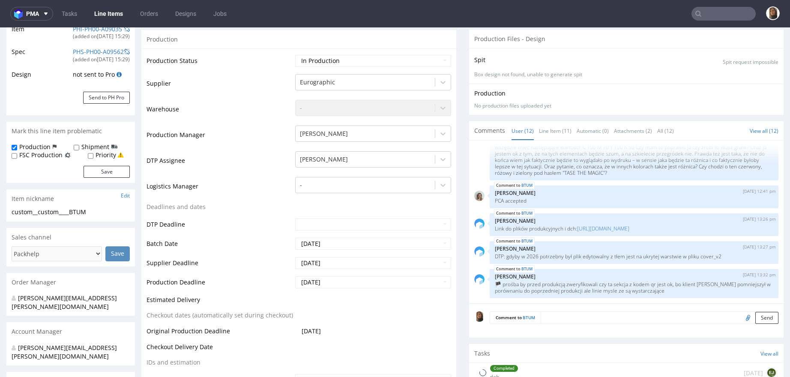
scroll to position [161, 0]
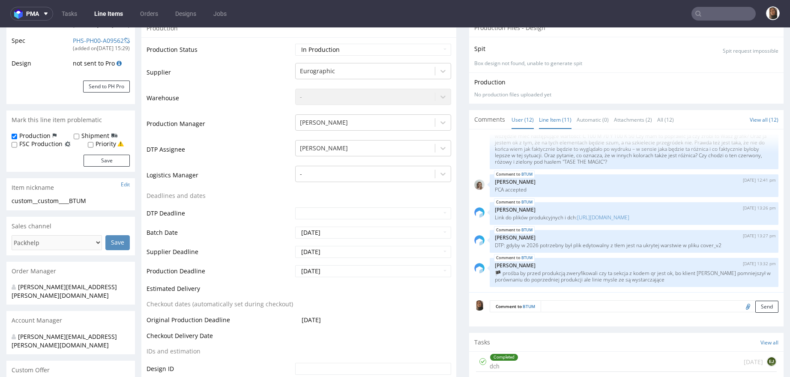
click at [549, 113] on link "Line Item (11)" at bounding box center [555, 120] width 33 height 18
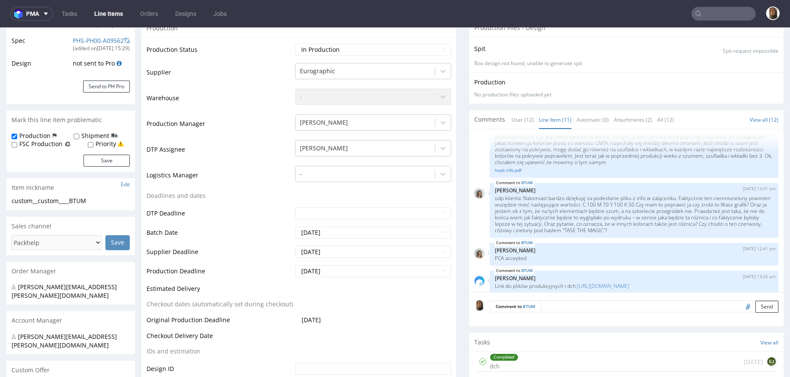
scroll to position [426, 0]
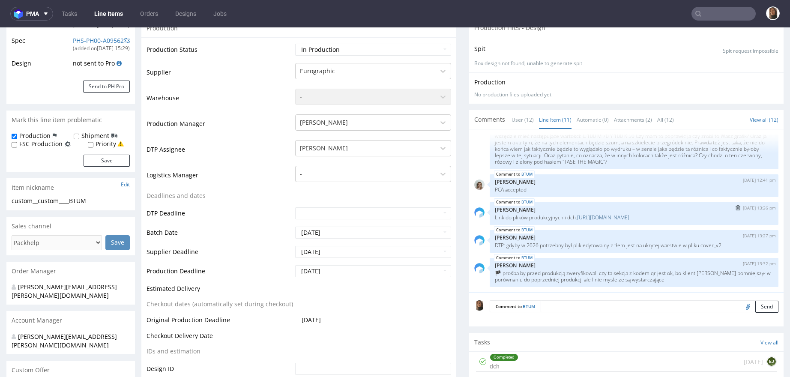
click at [582, 214] on link "https://drive.google.com/drive/folders/13YXHOL0MQGyR3qVmEjgXe5uX4IJi1IZ-?usp=dr…" at bounding box center [603, 217] width 52 height 7
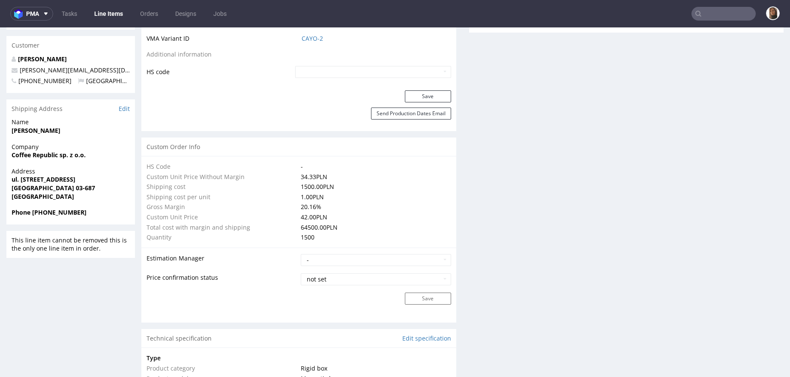
scroll to position [700, 0]
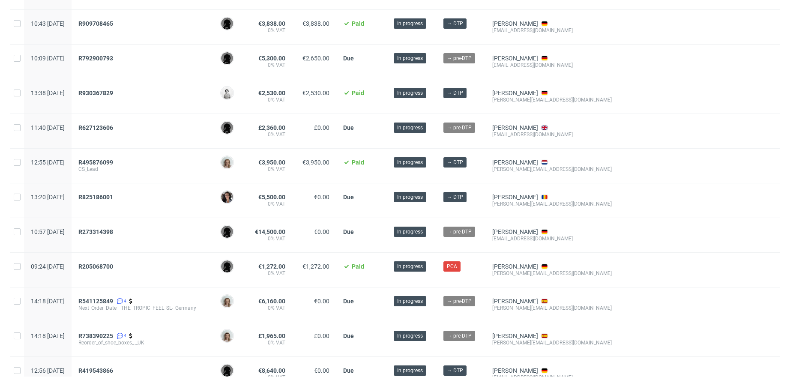
scroll to position [322, 0]
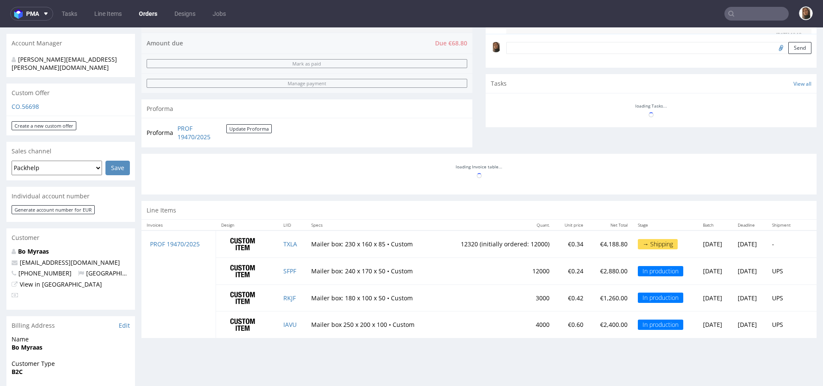
scroll to position [85, 0]
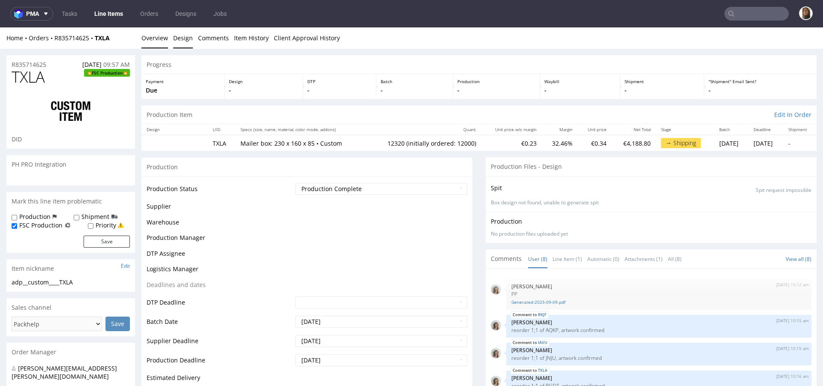
scroll to position [85, 0]
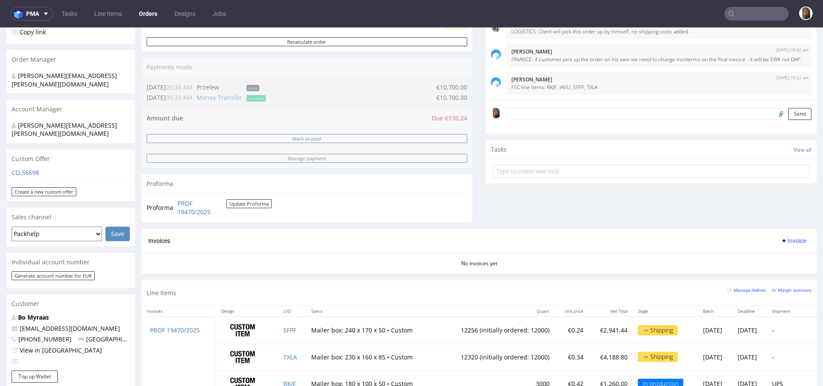
scroll to position [185, 0]
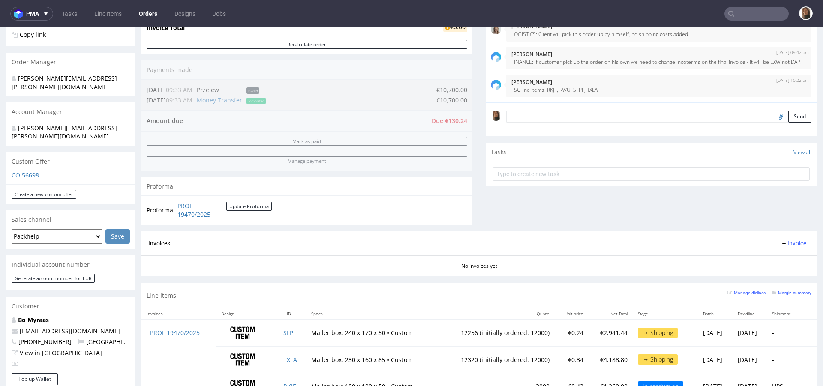
click at [24, 316] on link "Bo Myraas" at bounding box center [33, 320] width 31 height 8
click at [375, 104] on div "Order summary 4 Line Items (Net Total) 10,790.24 Add promo code Apply additiona…" at bounding box center [306, 75] width 331 height 311
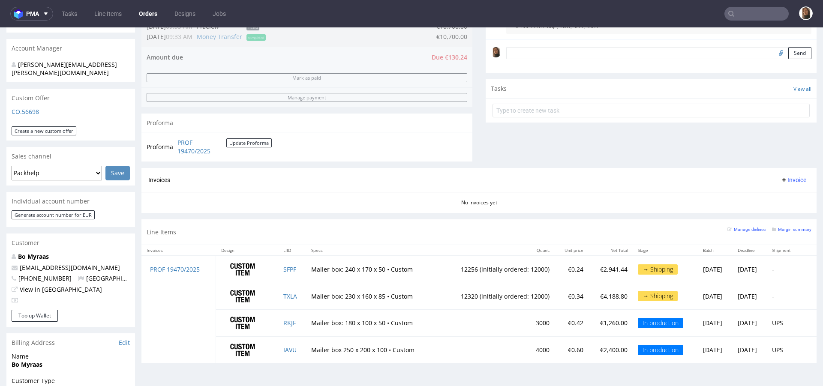
scroll to position [258, 0]
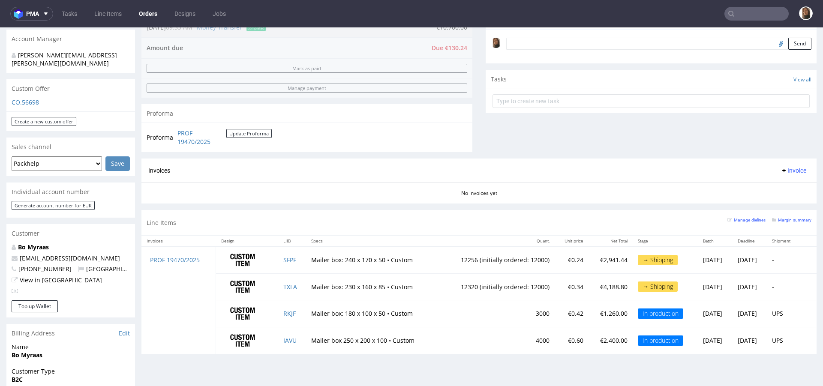
click at [152, 12] on link "Orders" at bounding box center [148, 14] width 29 height 14
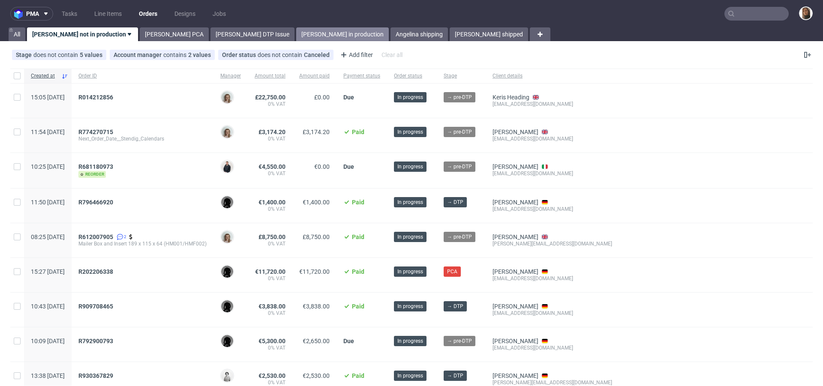
click at [296, 36] on link "[PERSON_NAME] in production" at bounding box center [342, 34] width 93 height 14
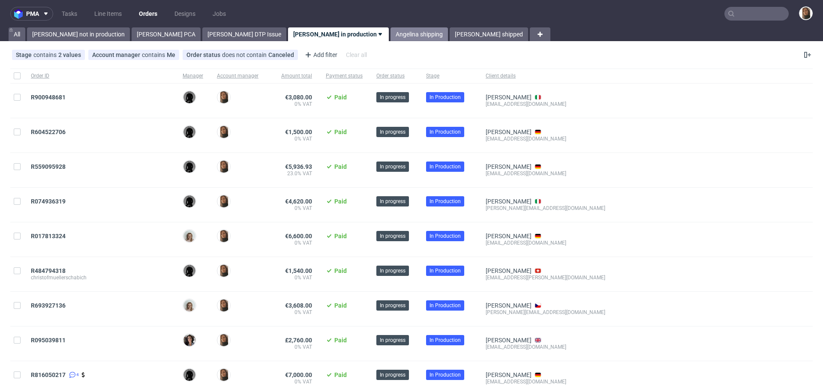
click at [390, 32] on link "Angelina shipping" at bounding box center [418, 34] width 57 height 14
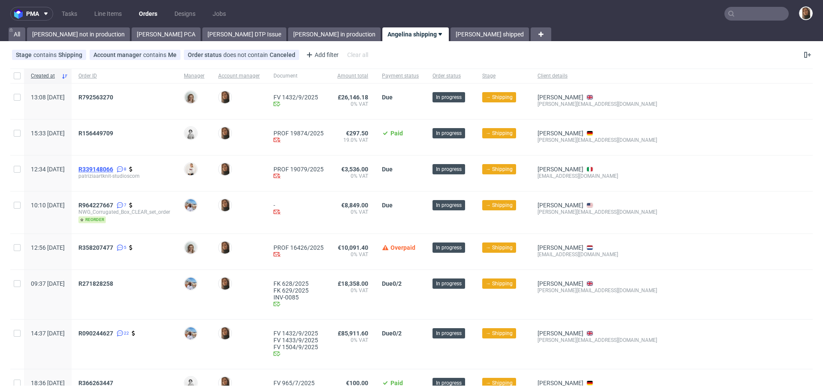
click at [113, 172] on span "R339148066" at bounding box center [95, 169] width 35 height 7
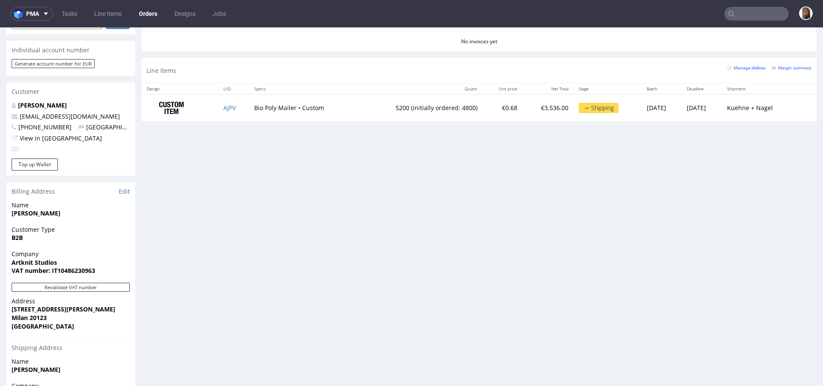
scroll to position [394, 0]
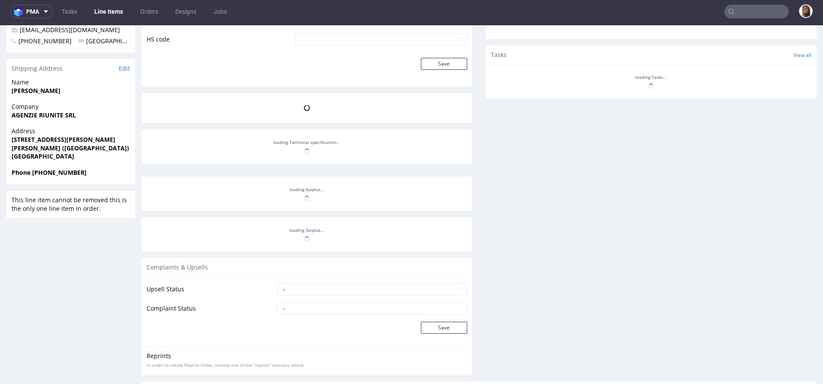
scroll to position [215, 0]
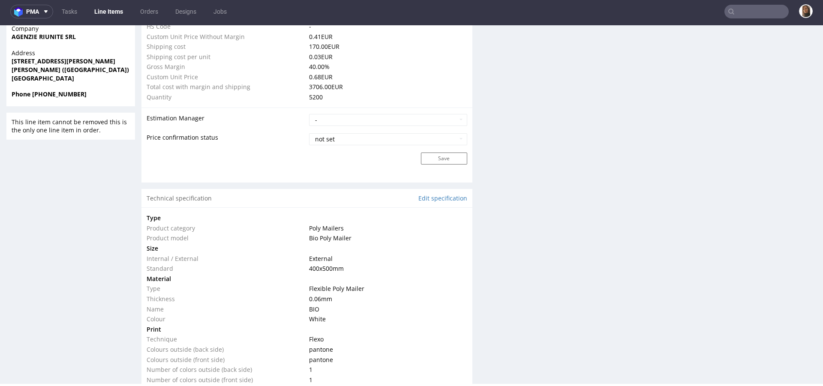
type input "5200"
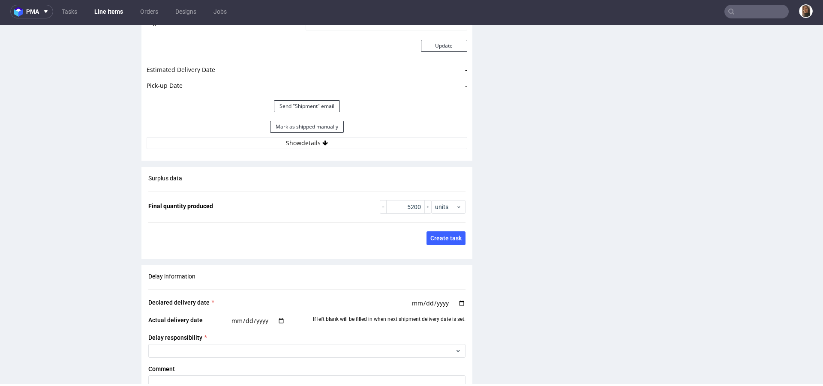
scroll to position [1260, 0]
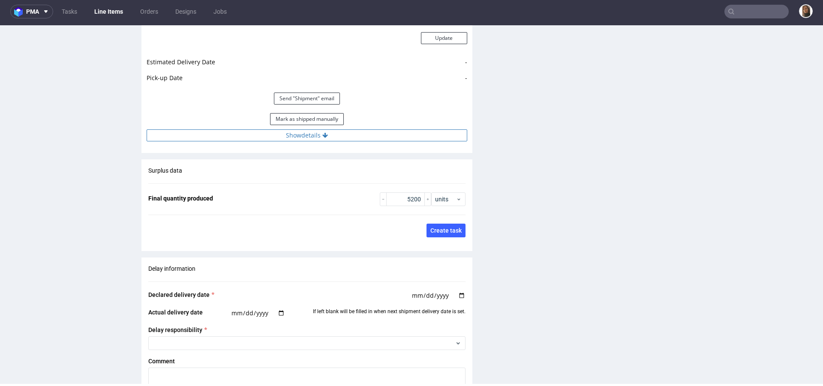
click at [280, 130] on button "Show details" at bounding box center [307, 135] width 321 height 12
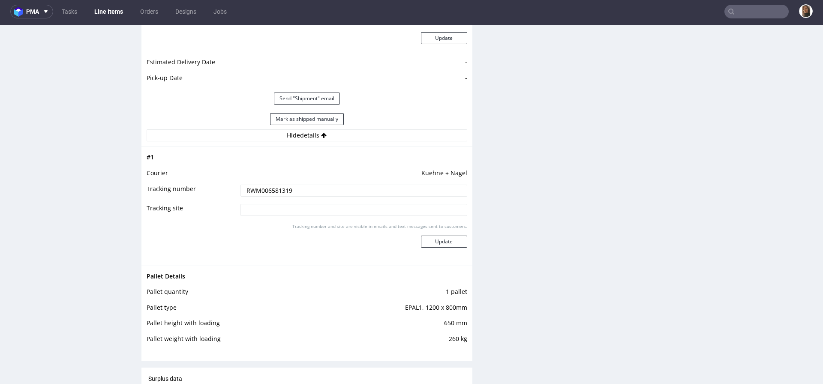
drag, startPoint x: 292, startPoint y: 192, endPoint x: 221, endPoint y: 191, distance: 71.6
click at [221, 192] on tr "Tracking number RWM006581319" at bounding box center [307, 193] width 321 height 19
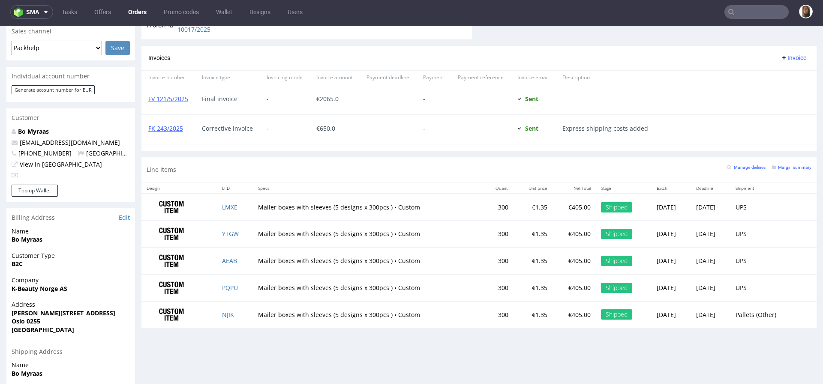
scroll to position [373, 0]
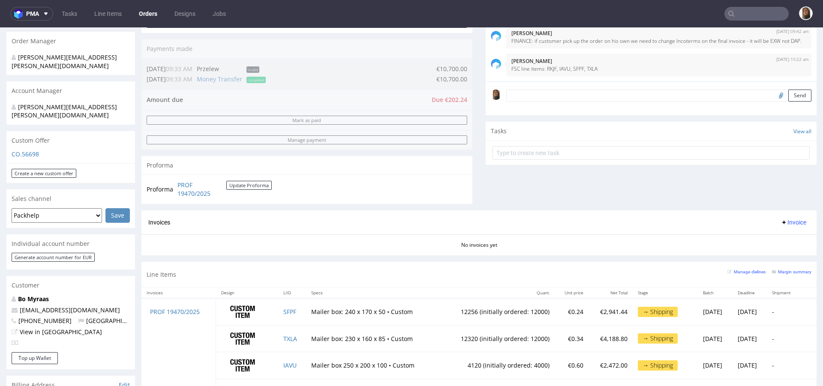
scroll to position [457, 0]
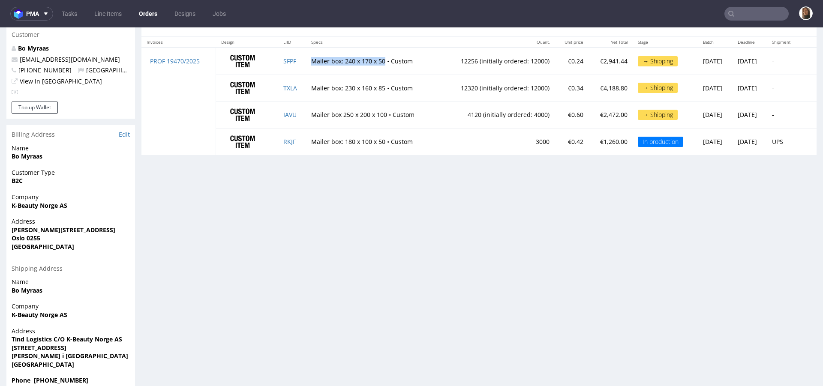
drag, startPoint x: 373, startPoint y: 59, endPoint x: 302, endPoint y: 60, distance: 71.2
click at [306, 60] on td "Mailer box: 240 x 170 x 50 • Custom" at bounding box center [372, 61] width 133 height 27
copy td "Mailer box: 240 x 170 x 50"
click at [283, 57] on link "SFPF" at bounding box center [289, 61] width 13 height 8
drag, startPoint x: 375, startPoint y: 87, endPoint x: 302, endPoint y: 87, distance: 73.3
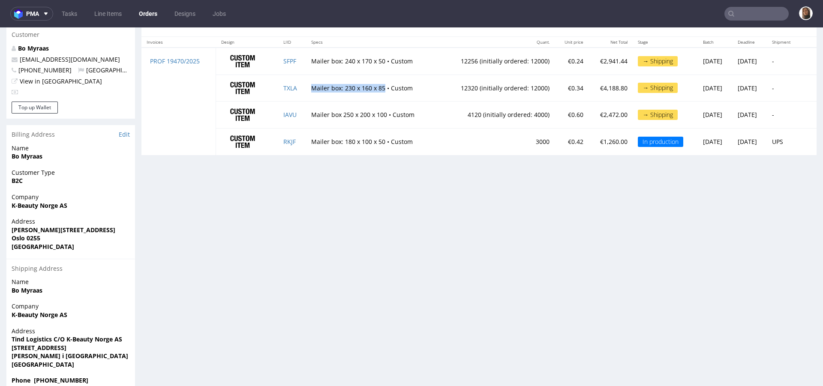
click at [306, 87] on td "Mailer box: 230 x 160 x 85 • Custom" at bounding box center [372, 88] width 133 height 27
copy td "Mailer box: 230 x 160 x 85"
drag, startPoint x: 302, startPoint y: 113, endPoint x: 376, endPoint y: 114, distance: 73.7
click at [376, 114] on td "Mailer box 250 x 200 x 100 • Custom" at bounding box center [372, 115] width 133 height 27
copy td "Mailer box 250 x 200 x 100"
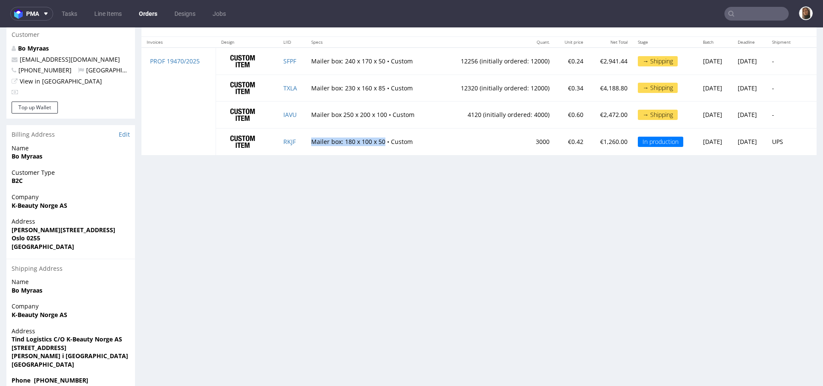
drag, startPoint x: 303, startPoint y: 141, endPoint x: 372, endPoint y: 143, distance: 69.4
click at [372, 143] on td "Mailer box: 180 x 100 x 50 • Custom" at bounding box center [372, 142] width 133 height 27
copy td "Mailer box: 180 x 100 x 50"
click at [283, 84] on link "TXLA" at bounding box center [290, 88] width 14 height 8
click at [283, 111] on link "IAVU" at bounding box center [289, 115] width 13 height 8
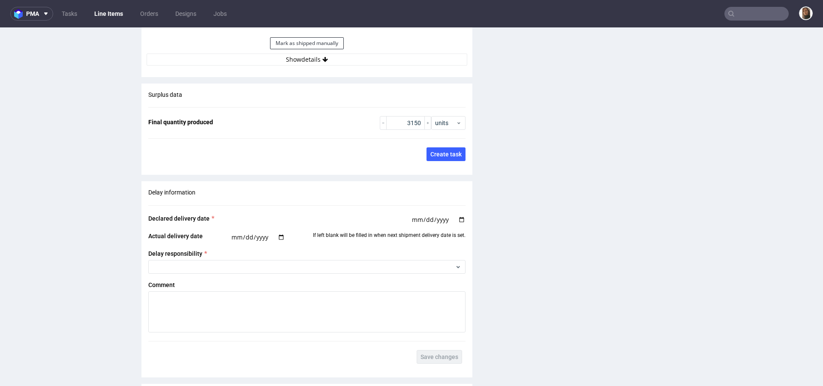
scroll to position [1312, 0]
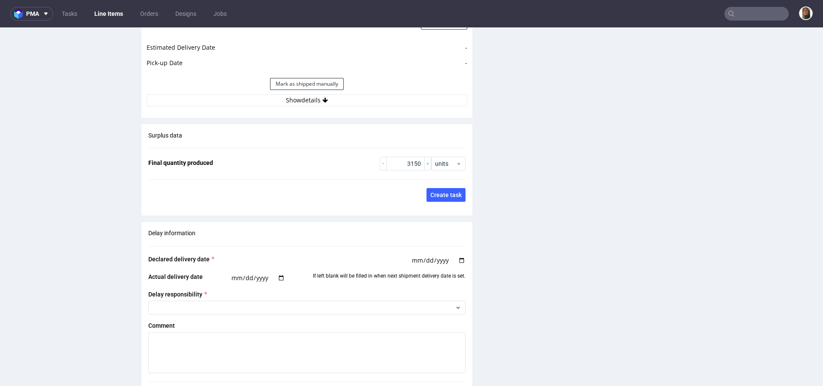
click at [317, 94] on div "Mark as shipped manually" at bounding box center [307, 84] width 321 height 21
click at [318, 104] on button "Show details" at bounding box center [307, 100] width 321 height 12
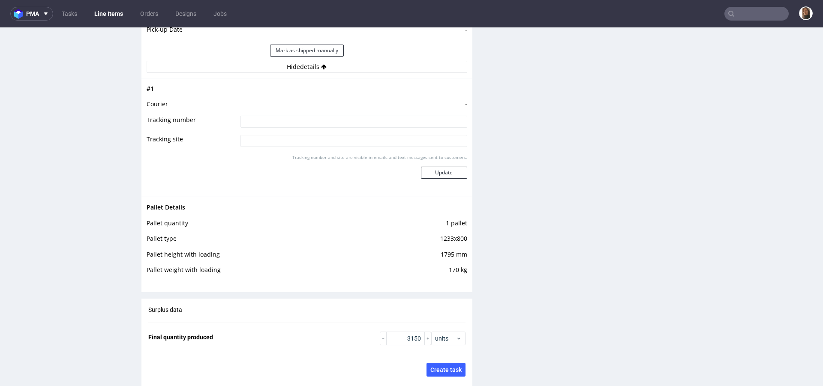
scroll to position [1347, 0]
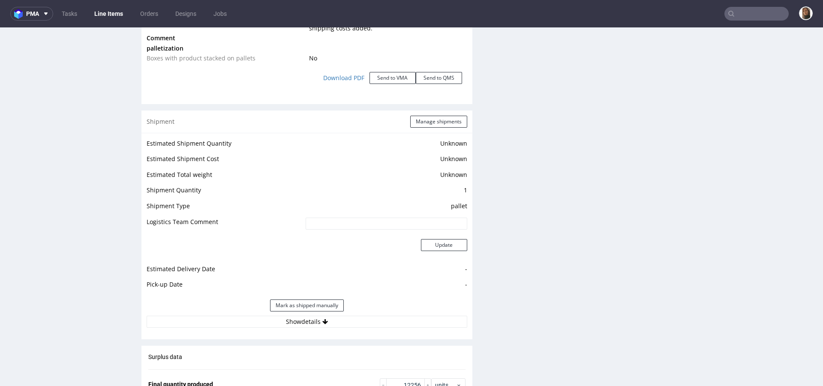
scroll to position [1245, 0]
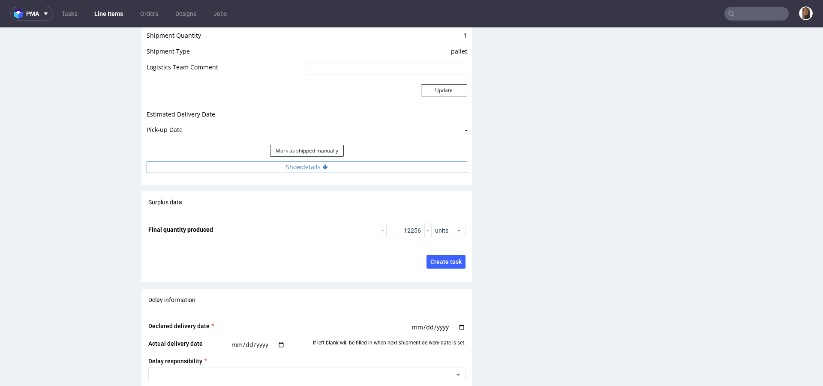
click at [304, 173] on button "Show details" at bounding box center [307, 167] width 321 height 12
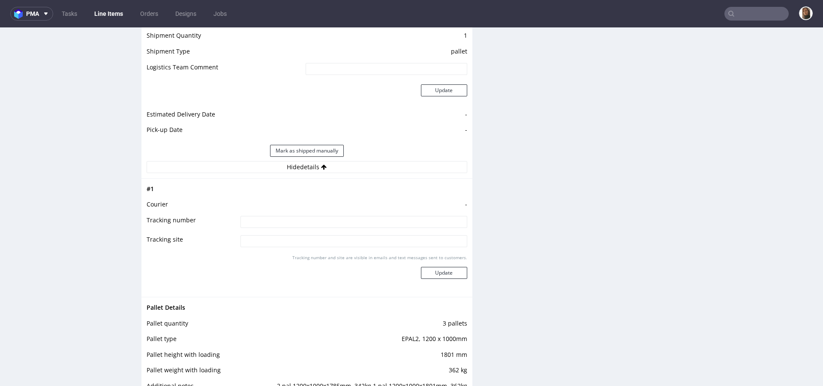
scroll to position [1378, 0]
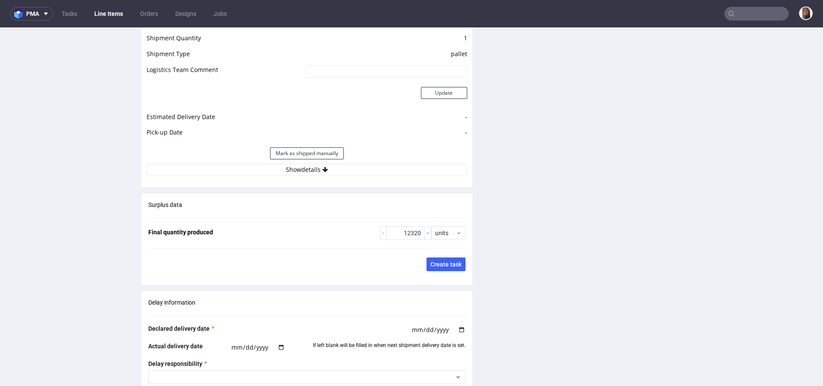
scroll to position [1269, 0]
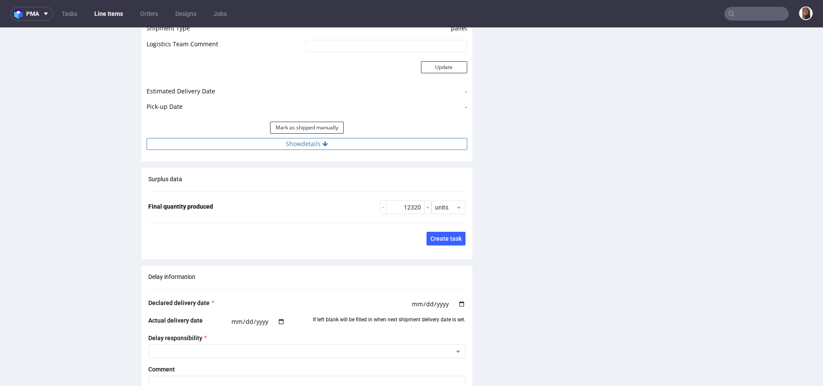
click at [311, 150] on button "Show details" at bounding box center [307, 144] width 321 height 12
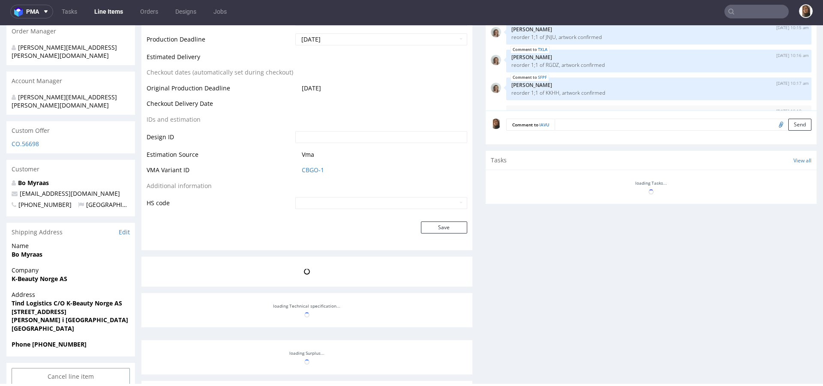
scroll to position [85, 0]
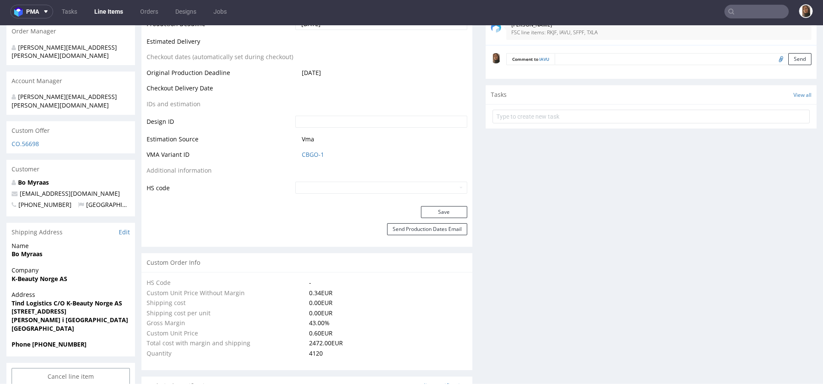
select select "in_progress"
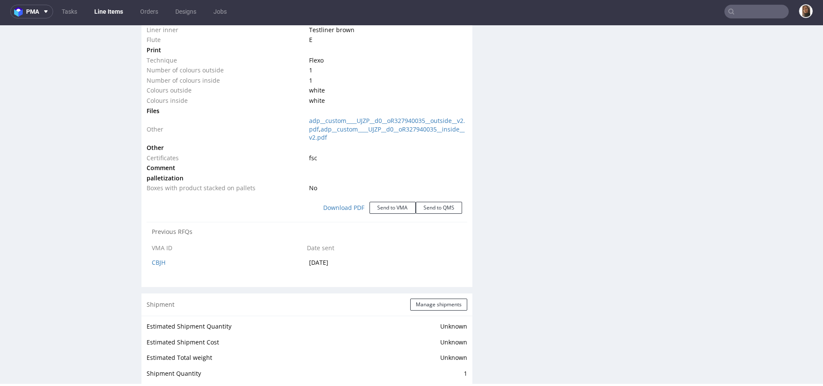
scroll to position [1167, 0]
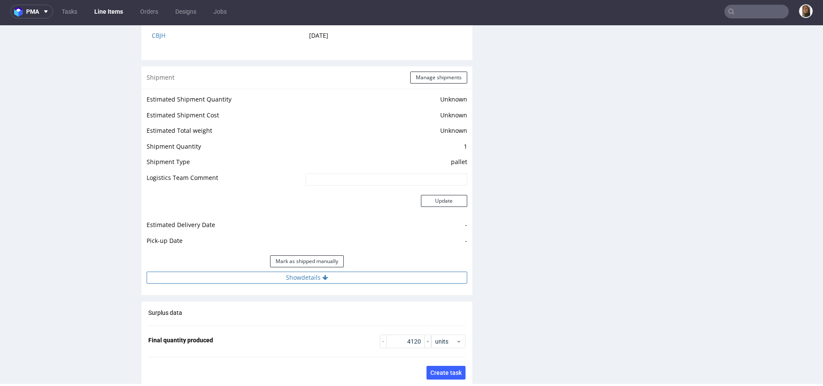
click at [317, 282] on button "Show details" at bounding box center [307, 278] width 321 height 12
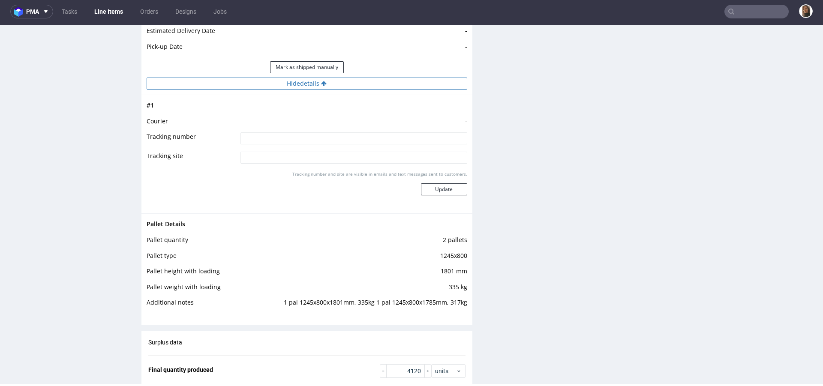
scroll to position [1393, 0]
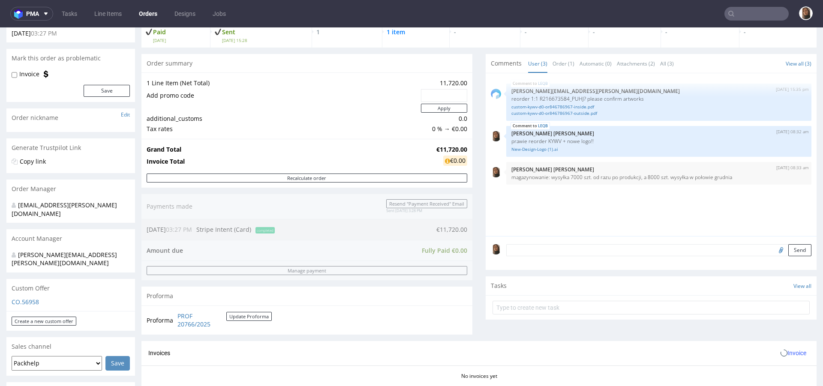
scroll to position [195, 0]
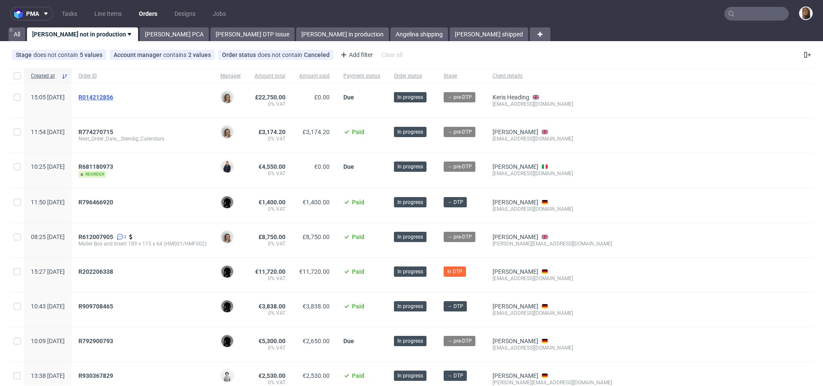
click at [113, 96] on span "R014212856" at bounding box center [95, 97] width 35 height 7
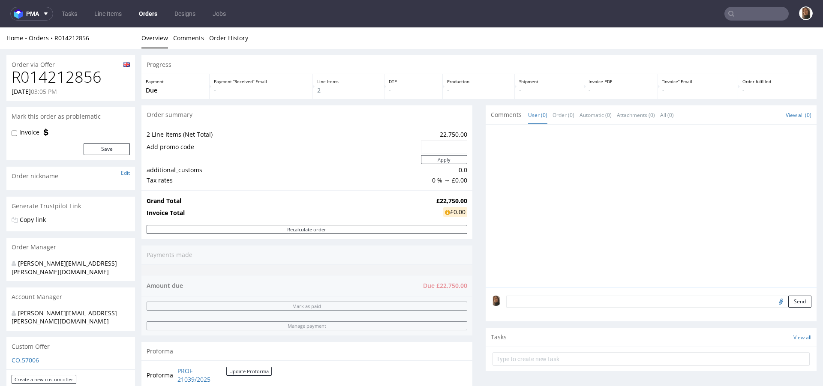
scroll to position [201, 0]
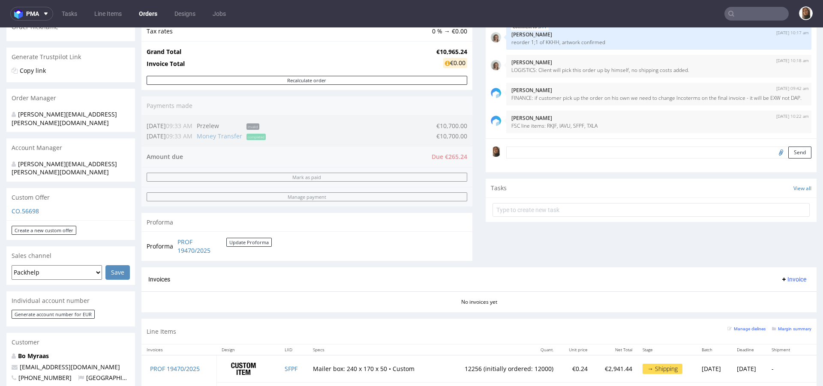
scroll to position [285, 0]
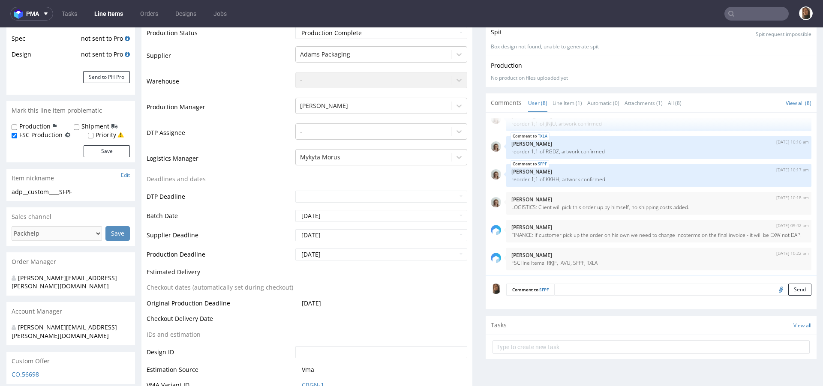
scroll to position [222, 0]
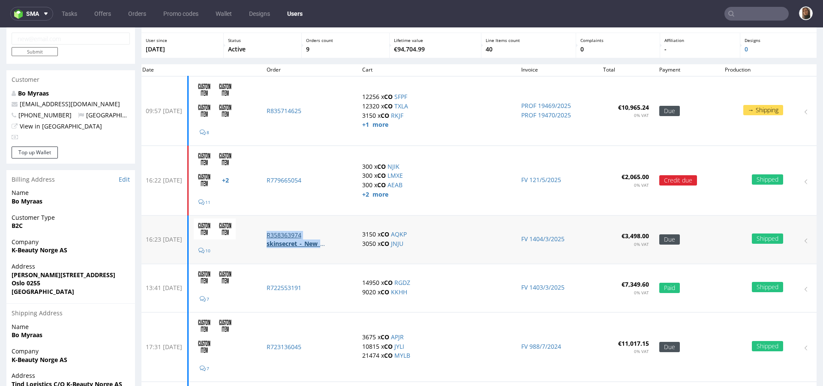
scroll to position [67, 0]
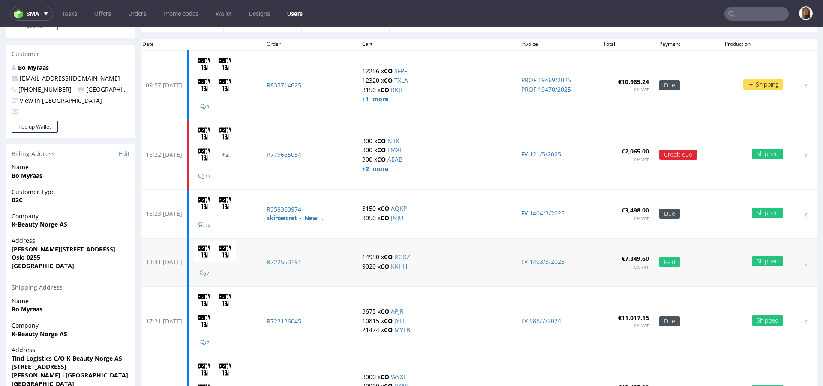
click at [333, 274] on td "R722553191" at bounding box center [309, 262] width 96 height 48
copy p "R722553191"
click at [261, 296] on td "7" at bounding box center [224, 321] width 73 height 69
copy p "R723136045"
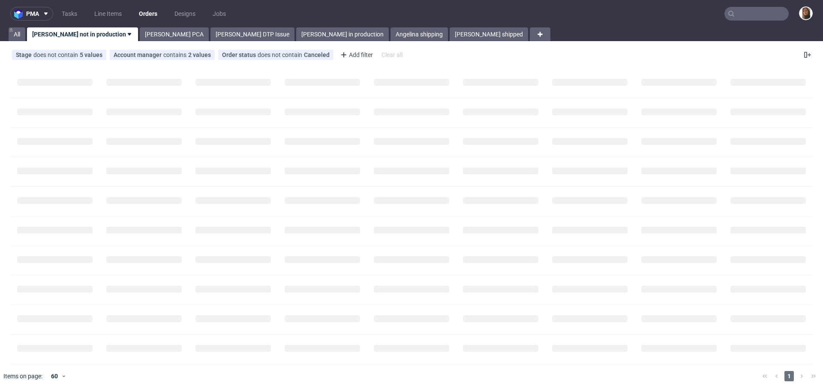
click at [732, 12] on input "text" at bounding box center [756, 14] width 64 height 14
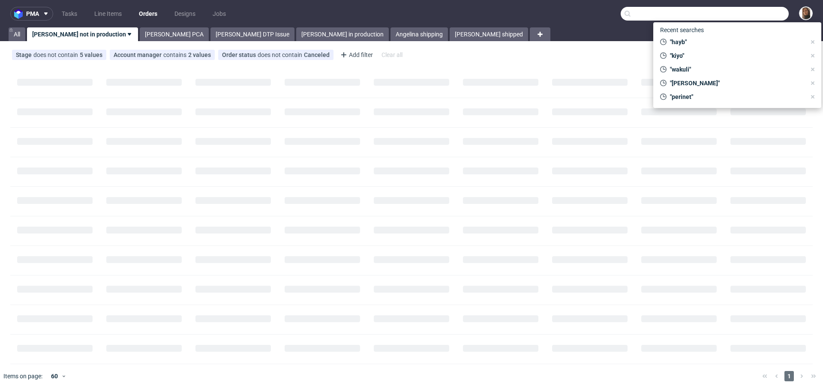
paste input "[PERSON_NAME]"
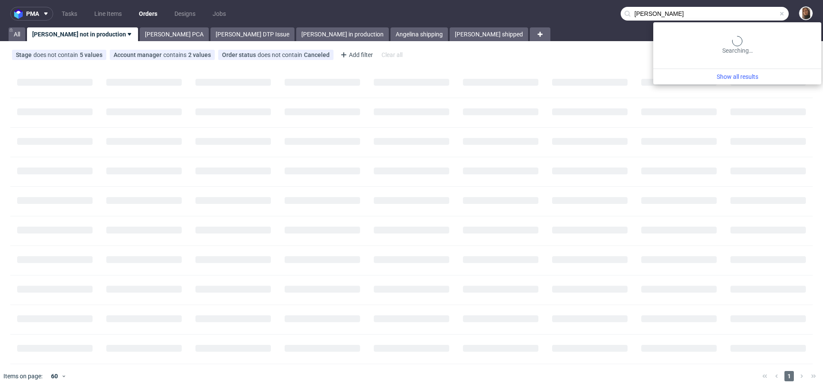
type input "[PERSON_NAME]"
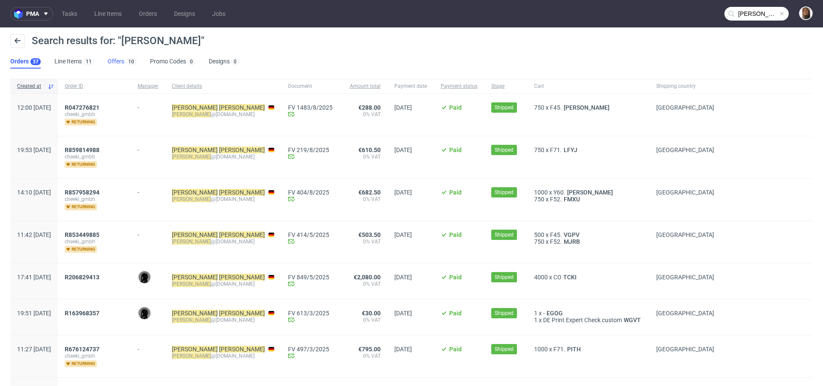
click at [108, 64] on link "Offers 10" at bounding box center [122, 62] width 29 height 14
